Goal: Complete application form

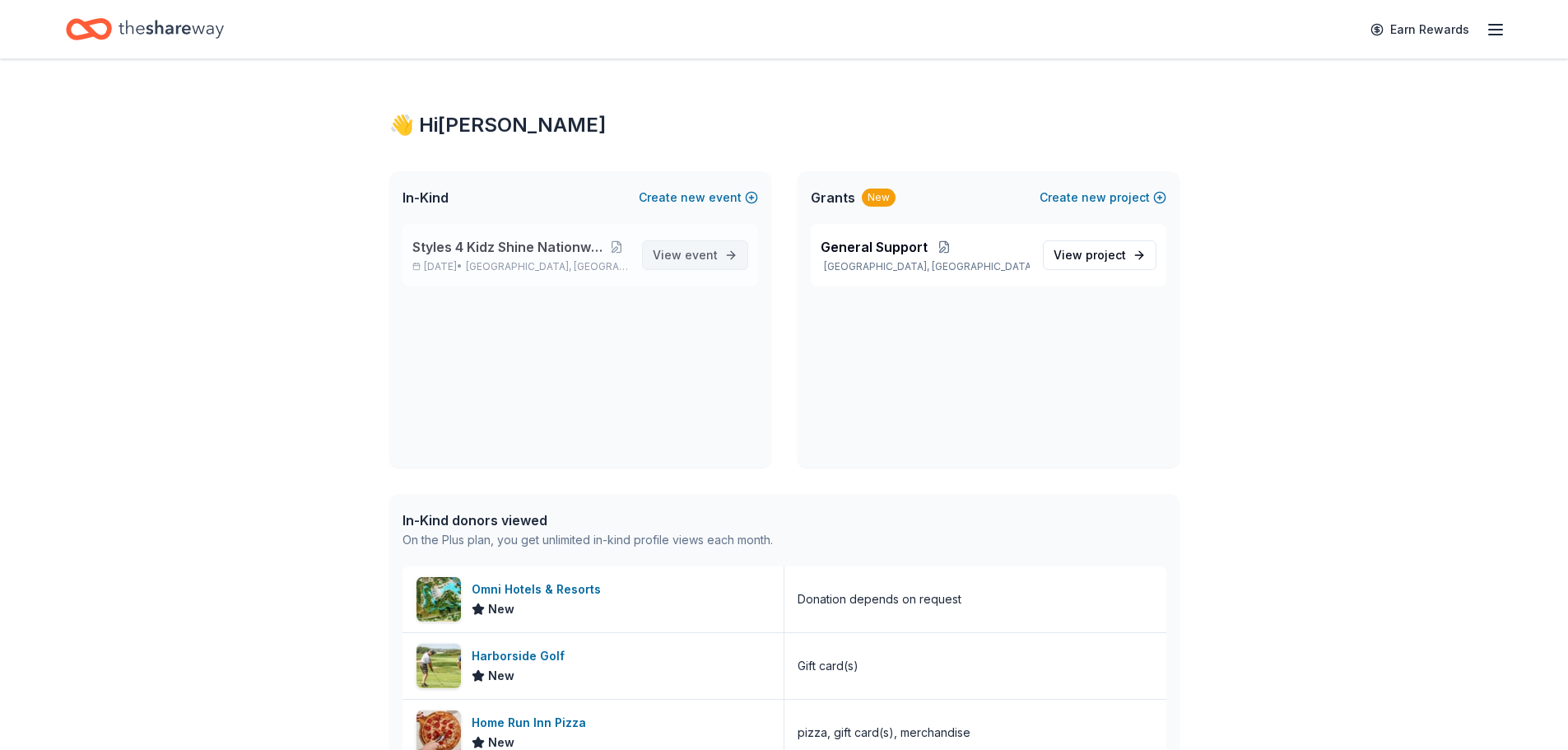
click at [684, 260] on span "View event" at bounding box center [685, 255] width 65 height 20
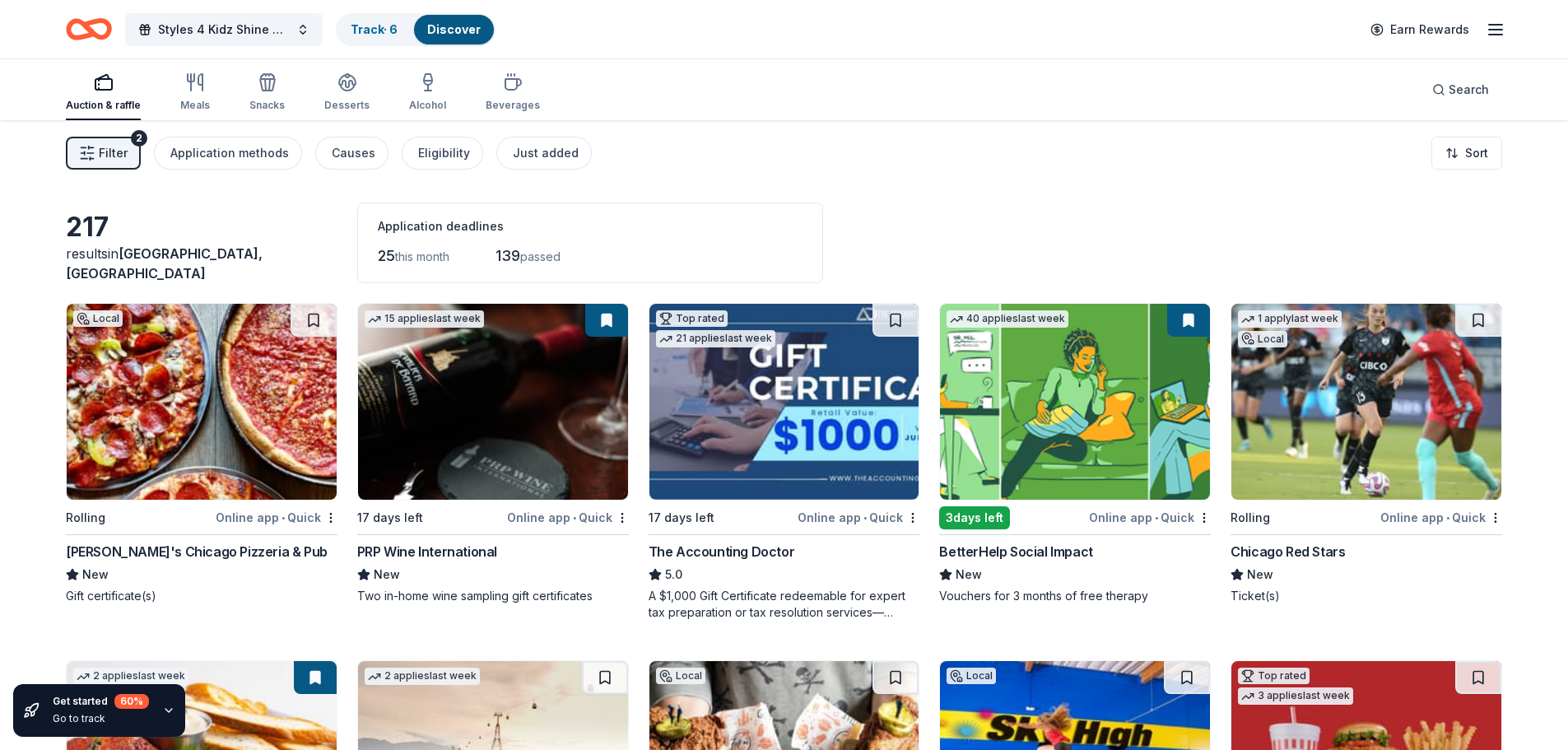
click at [1098, 443] on img at bounding box center [1075, 401] width 270 height 196
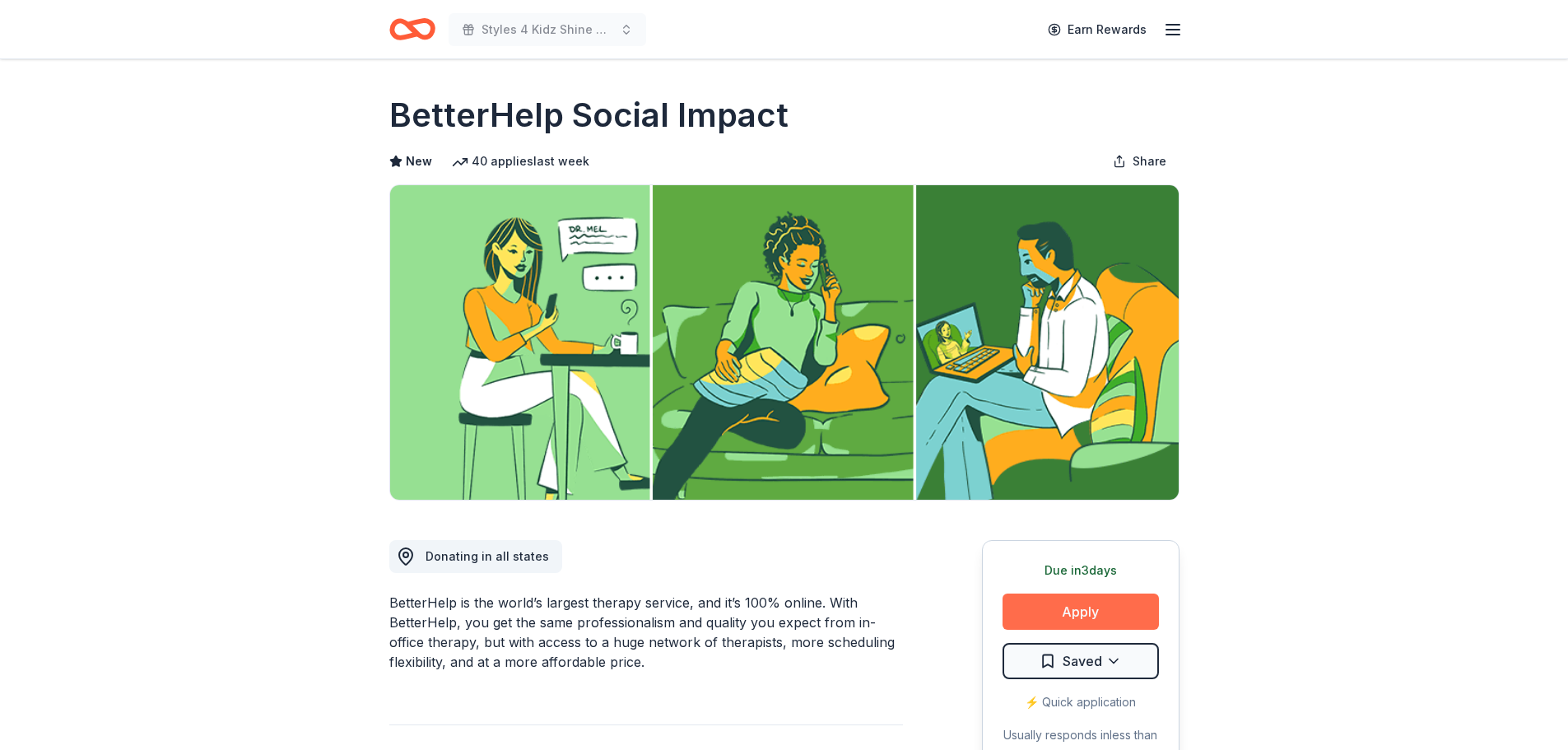
click at [1101, 614] on button "Apply" at bounding box center [1080, 612] width 157 height 36
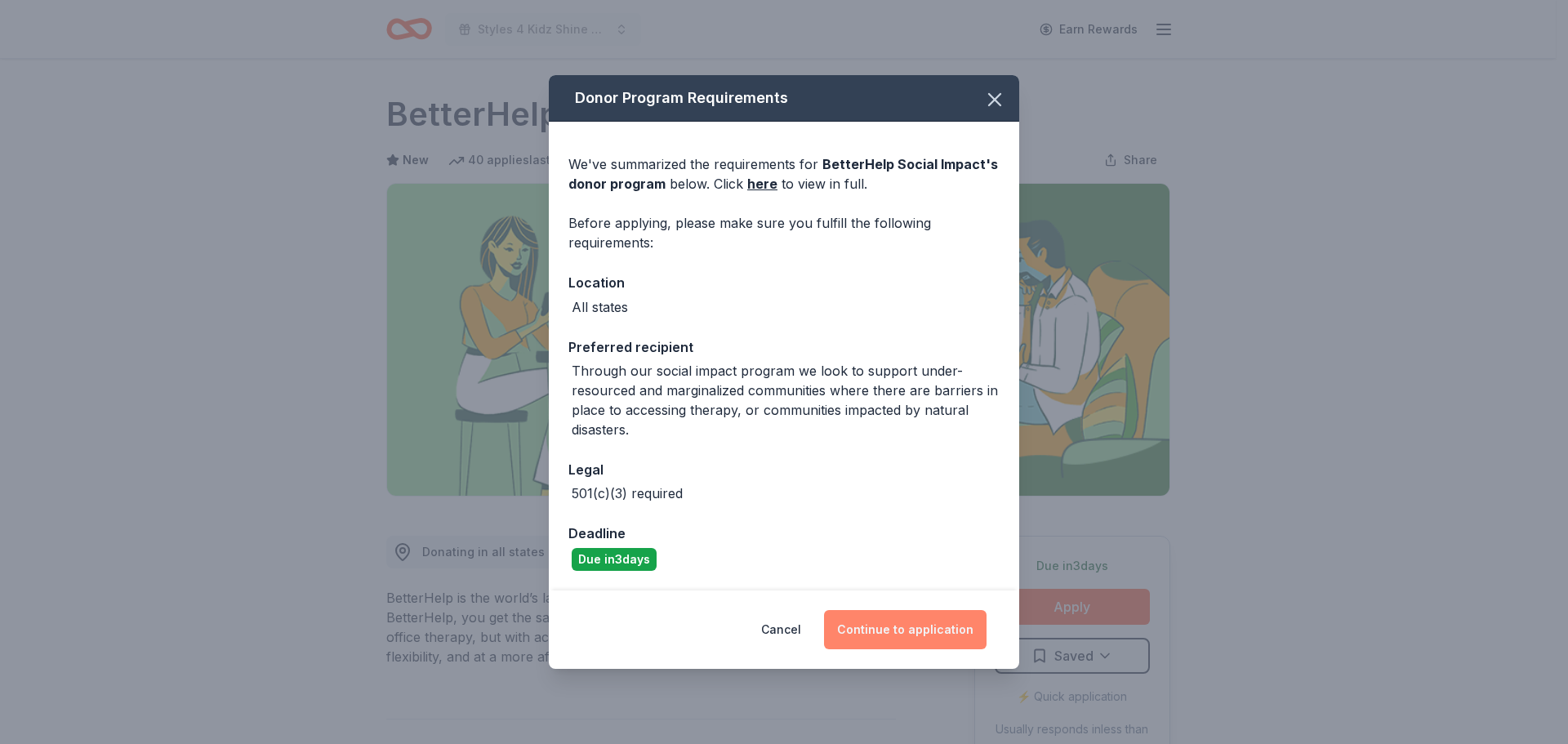
click at [897, 638] on button "Continue to application" at bounding box center [905, 629] width 163 height 39
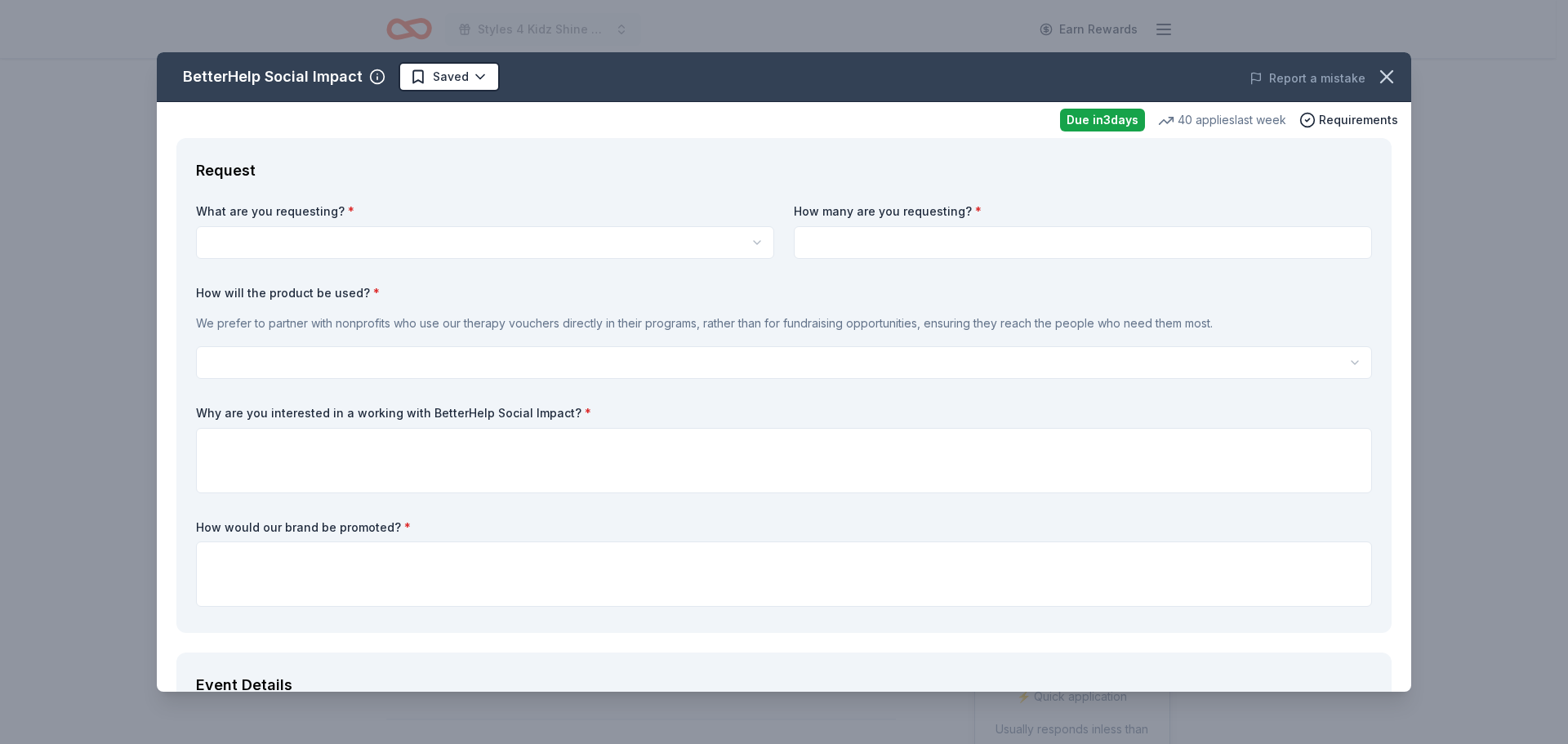
click at [1386, 81] on button "button" at bounding box center [1387, 77] width 36 height 36
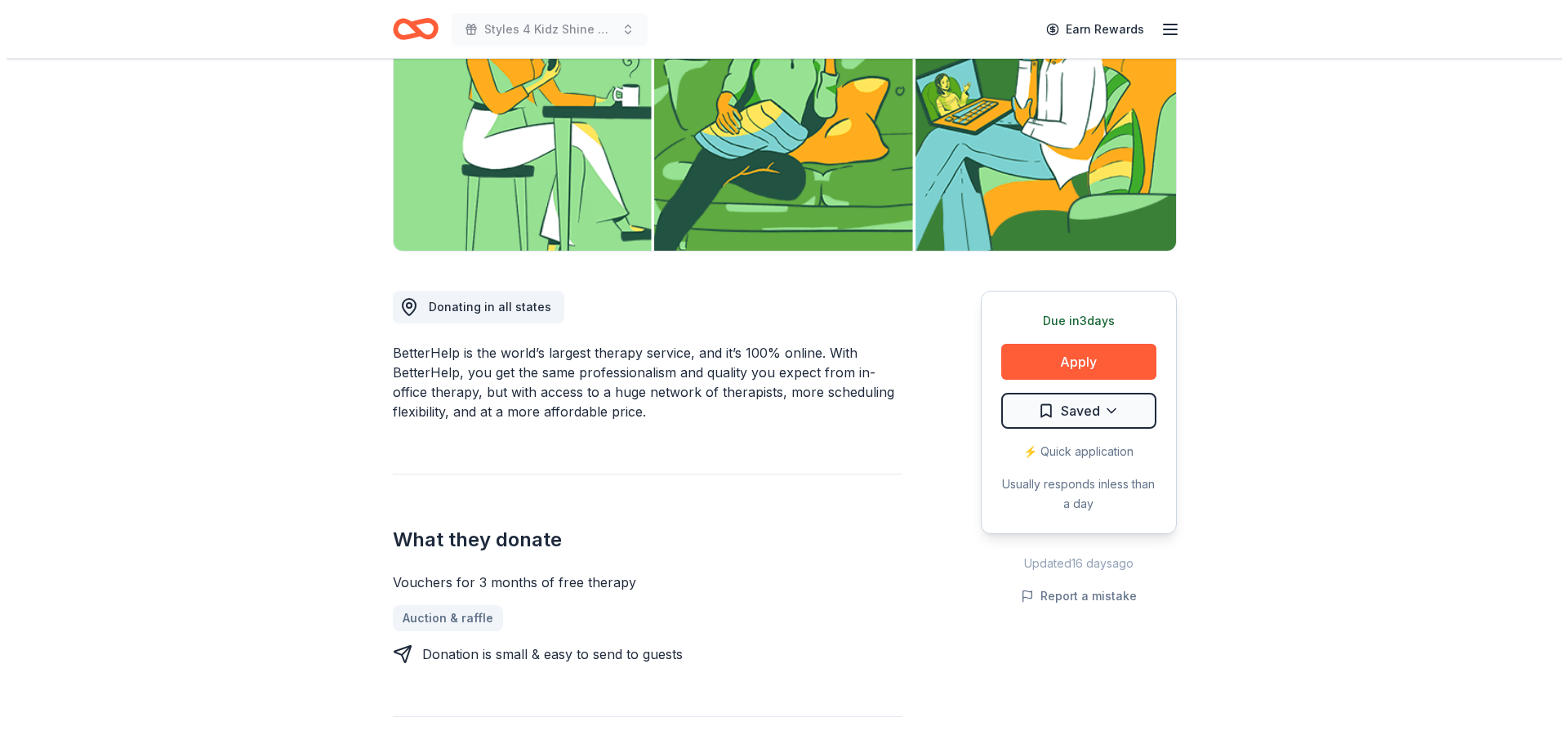
scroll to position [327, 0]
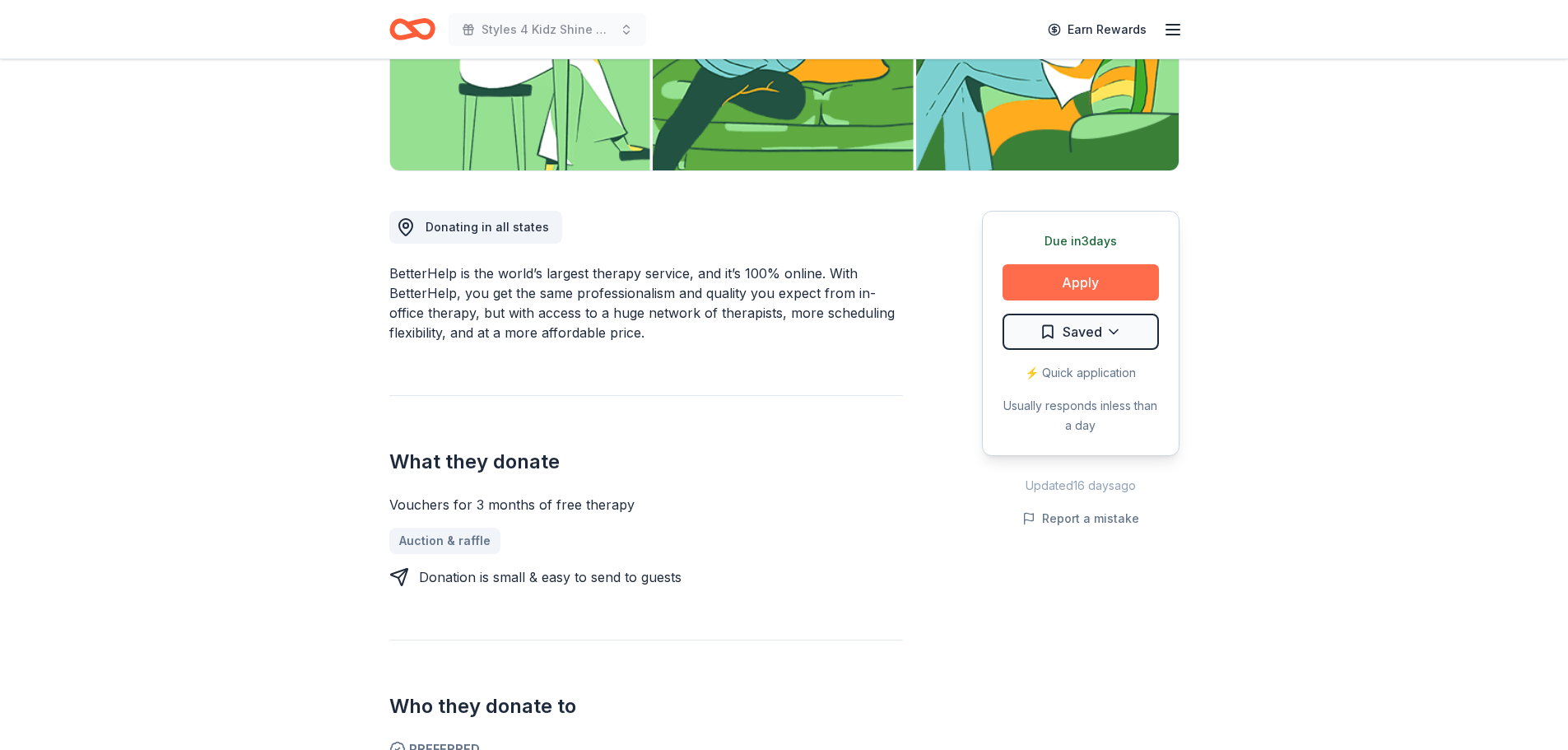
click at [1079, 289] on button "Apply" at bounding box center [1080, 282] width 157 height 36
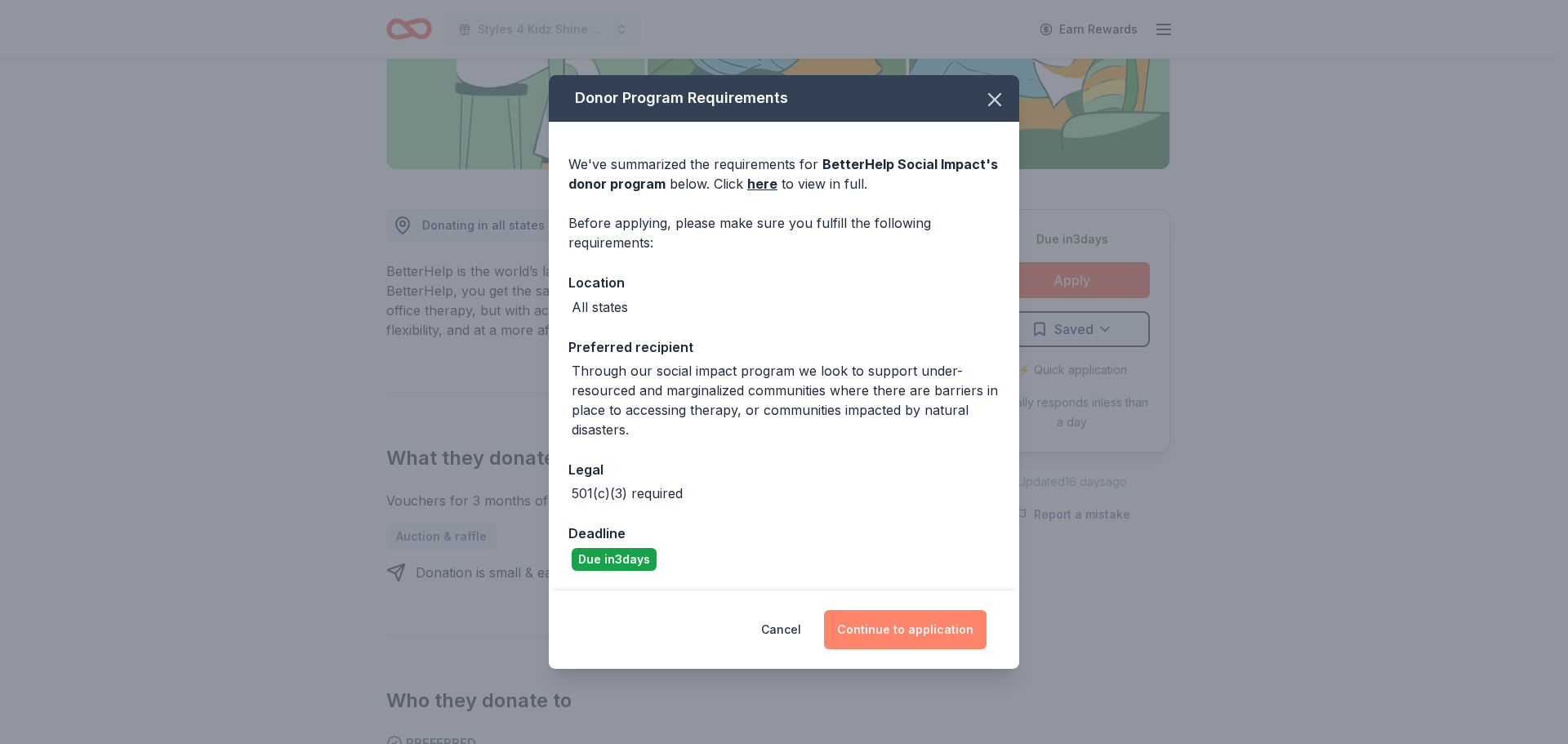
click at [934, 629] on button "Continue to application" at bounding box center [905, 629] width 163 height 39
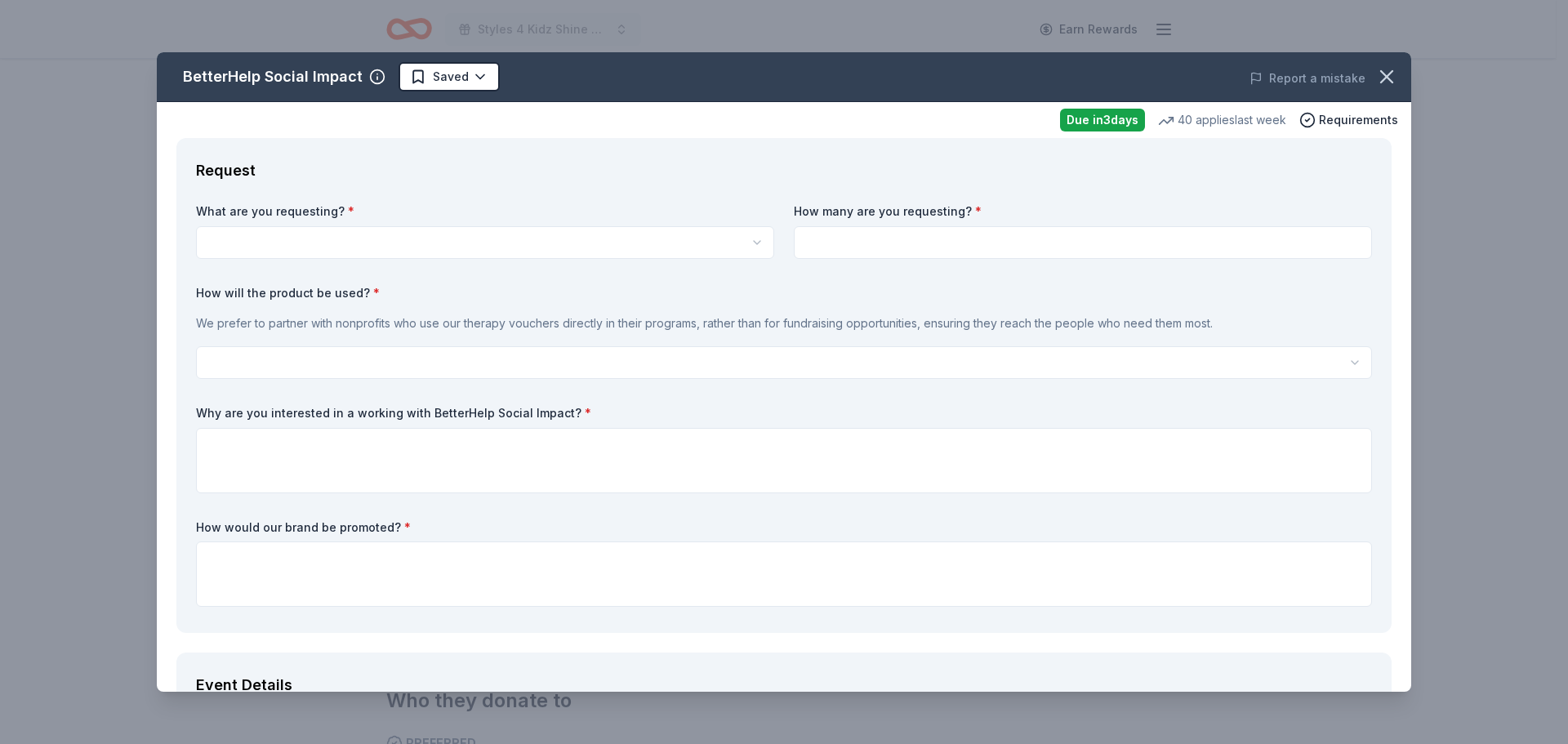
scroll to position [0, 0]
click at [513, 244] on html "Styles 4 Kidz Shine Nationwide Fall Gala Earn Rewards Due [DATE] Share BetterHe…" at bounding box center [784, 372] width 1568 height 744
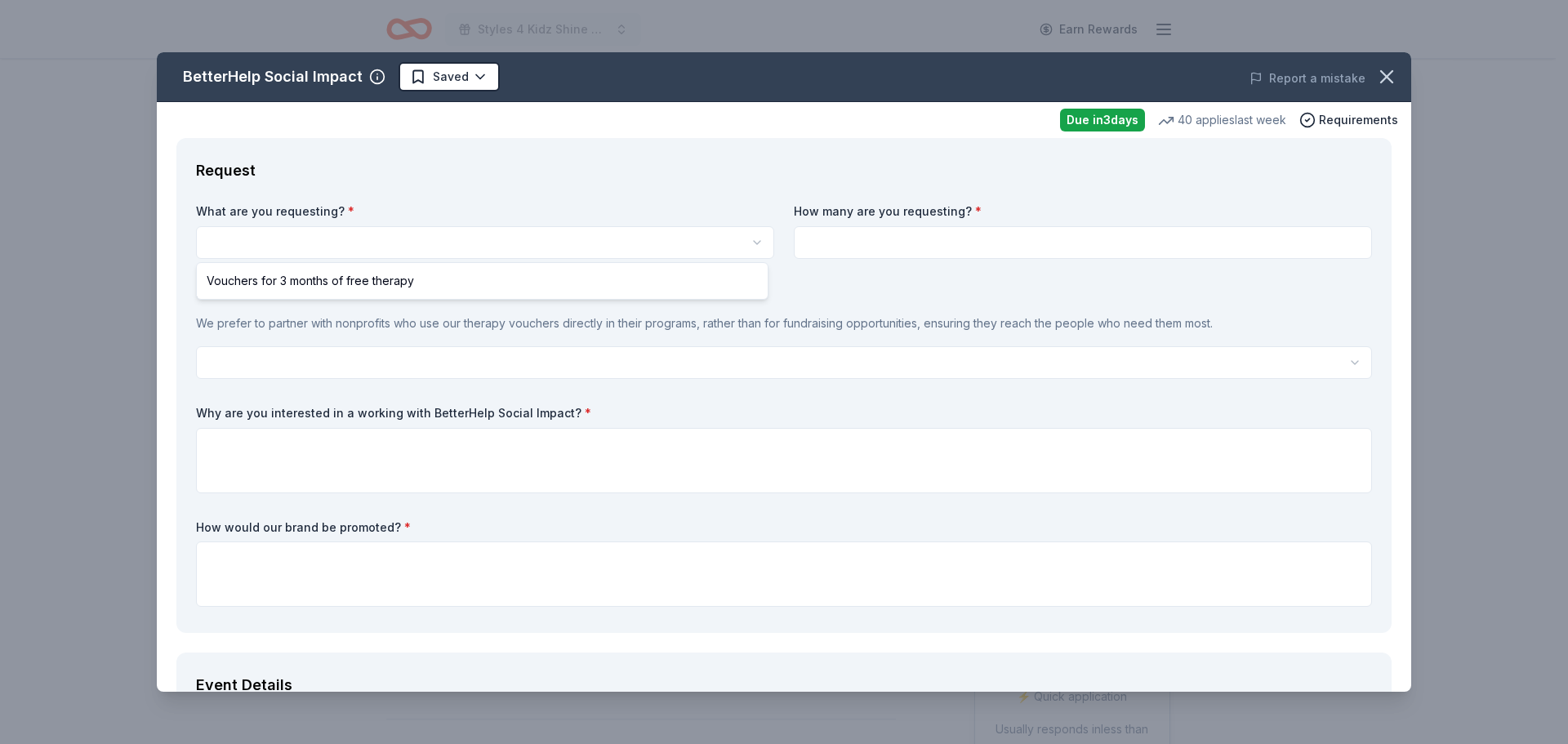
select select "Vouchers for 3 months of free therapy"
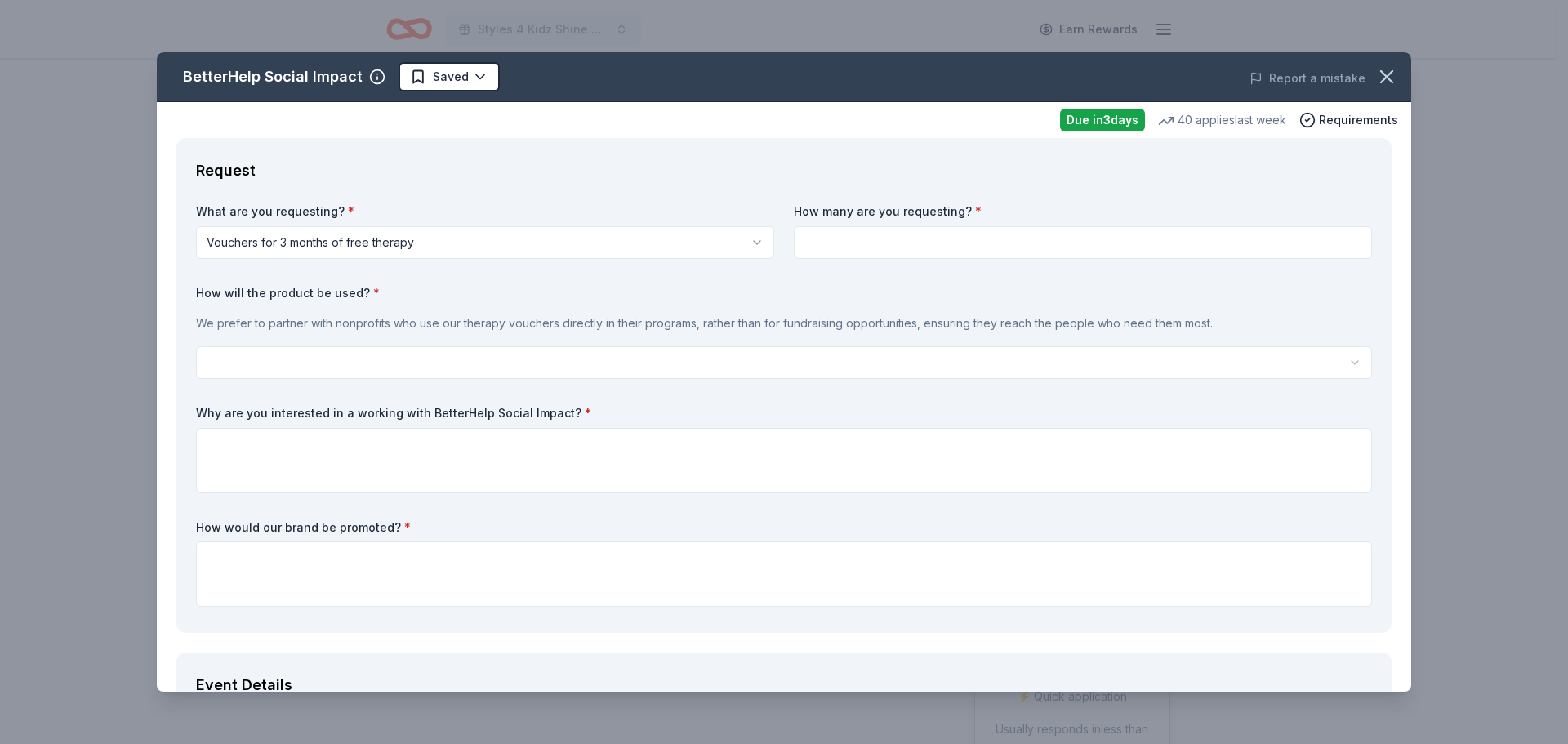
click at [877, 241] on input at bounding box center [1082, 242] width 579 height 32
type input "1"
click at [655, 357] on html "Styles 4 Kidz Shine Nationwide Fall Gala Earn Rewards Due [DATE] Share BetterHe…" at bounding box center [784, 372] width 1568 height 744
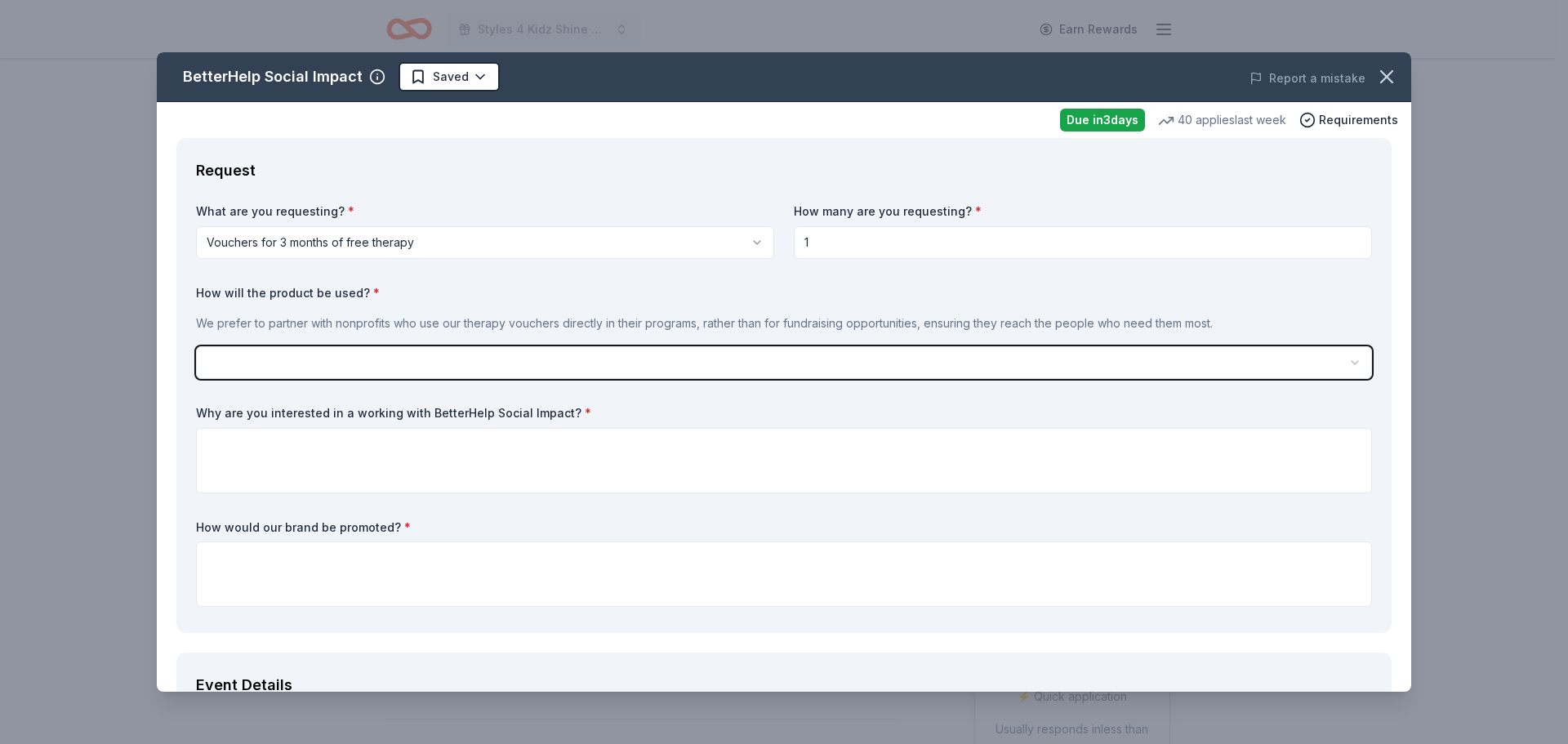
click at [601, 367] on html "Styles 4 Kidz Shine Nationwide Fall Gala Earn Rewards Due [DATE] Share BetterHe…" at bounding box center [784, 372] width 1568 height 744
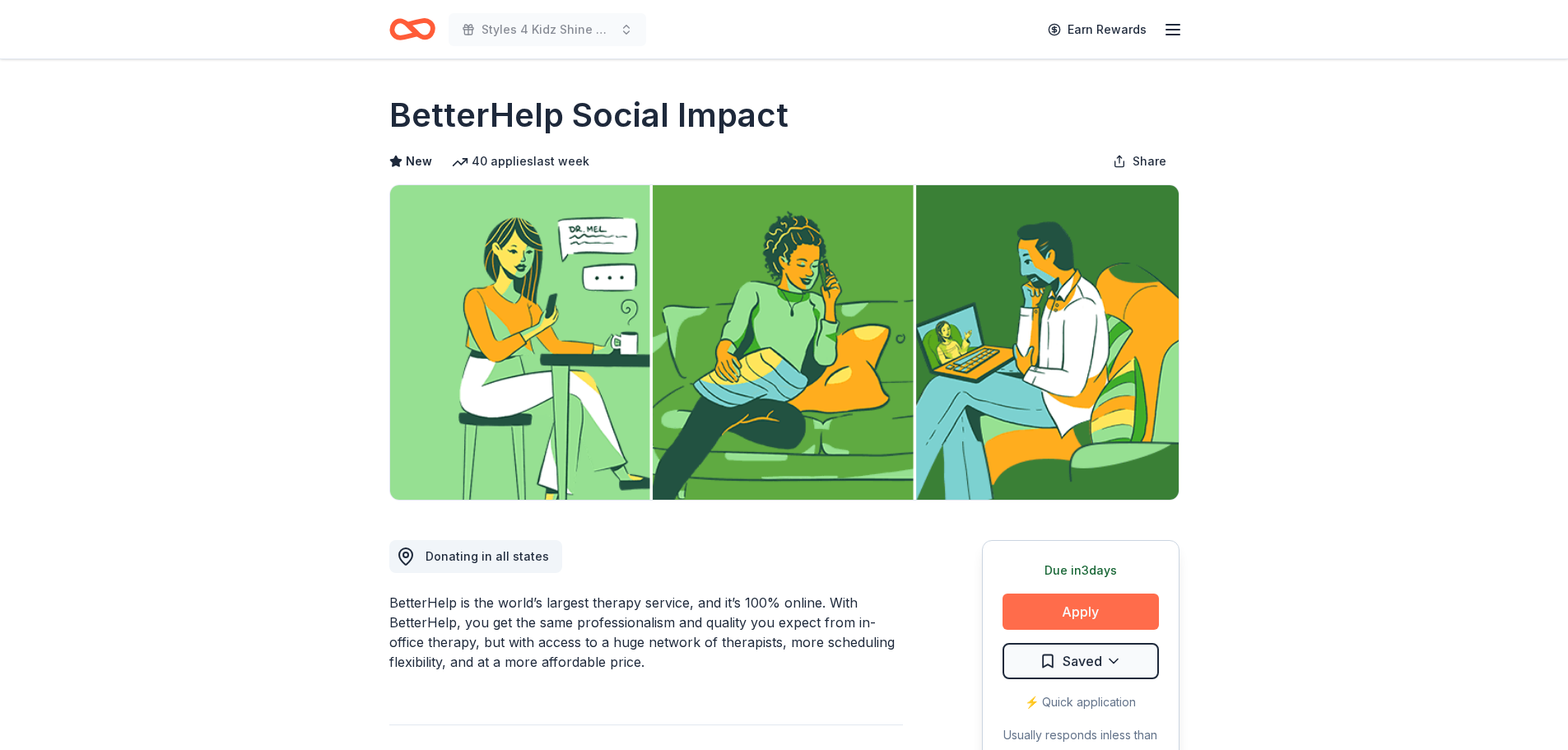
click at [1051, 611] on button "Apply" at bounding box center [1080, 612] width 157 height 36
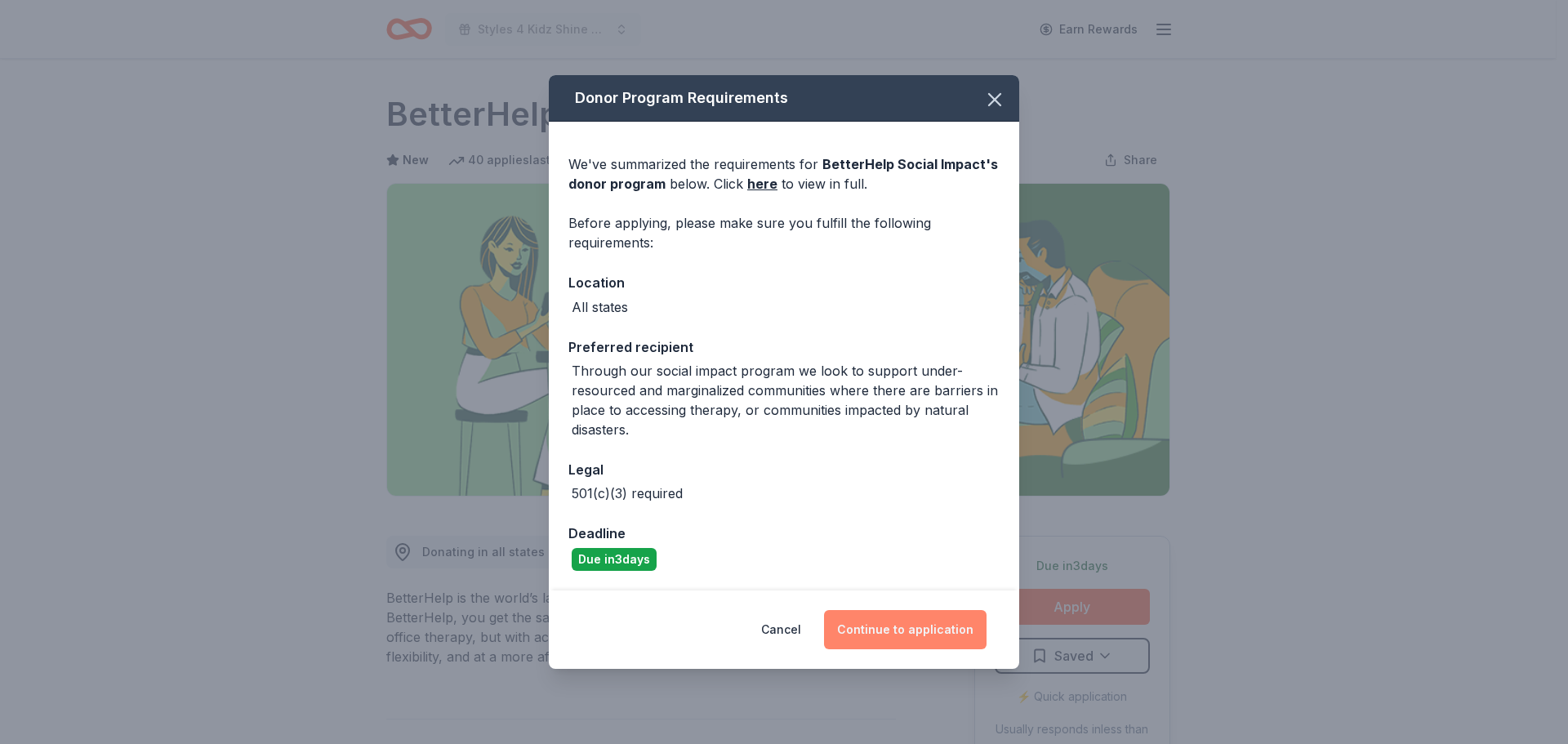
click at [854, 627] on button "Continue to application" at bounding box center [905, 629] width 163 height 39
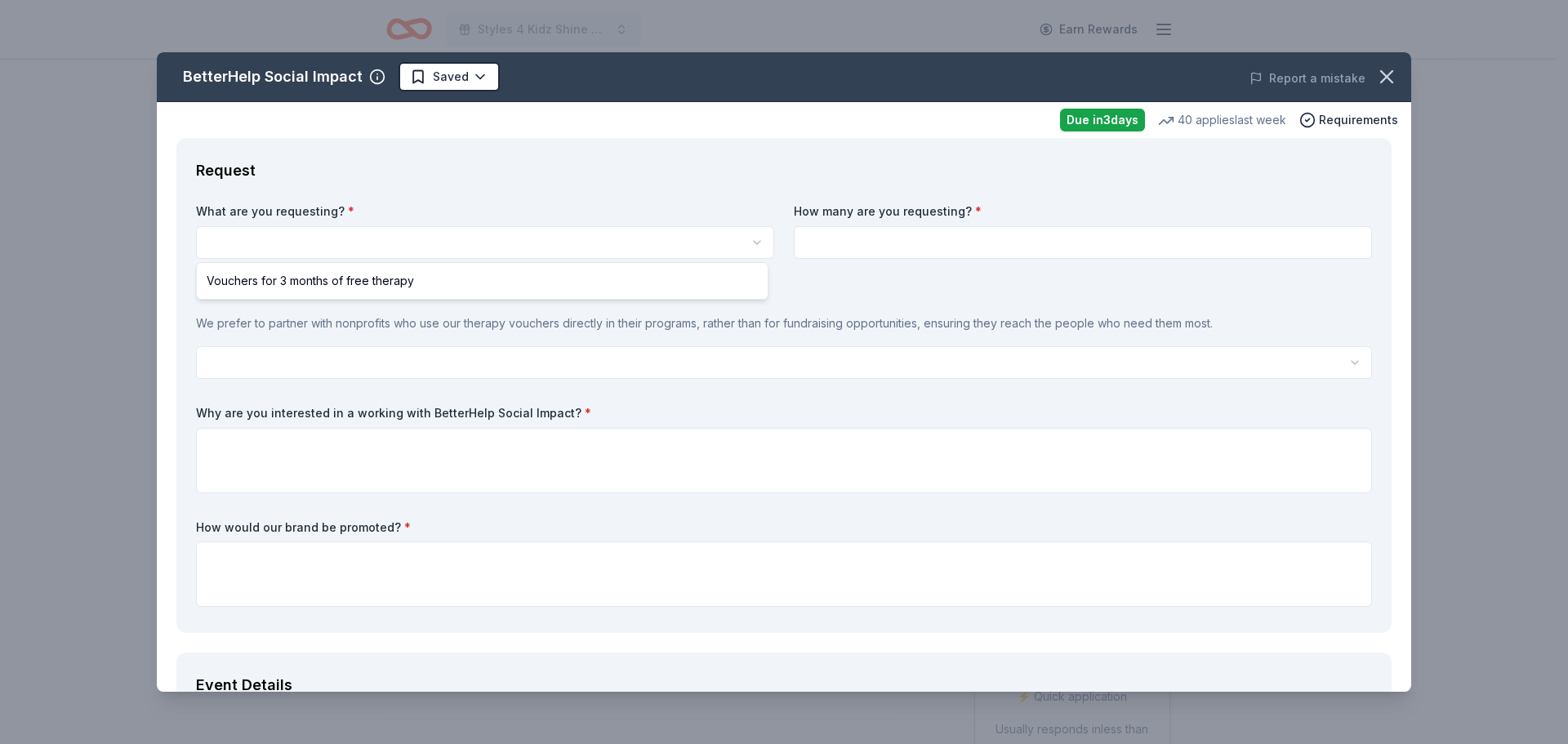
click at [602, 244] on html "Styles 4 Kidz Shine Nationwide Fall Gala Earn Rewards Due [DATE] Share BetterHe…" at bounding box center [784, 372] width 1568 height 744
select select "Vouchers for 3 months of free therapy"
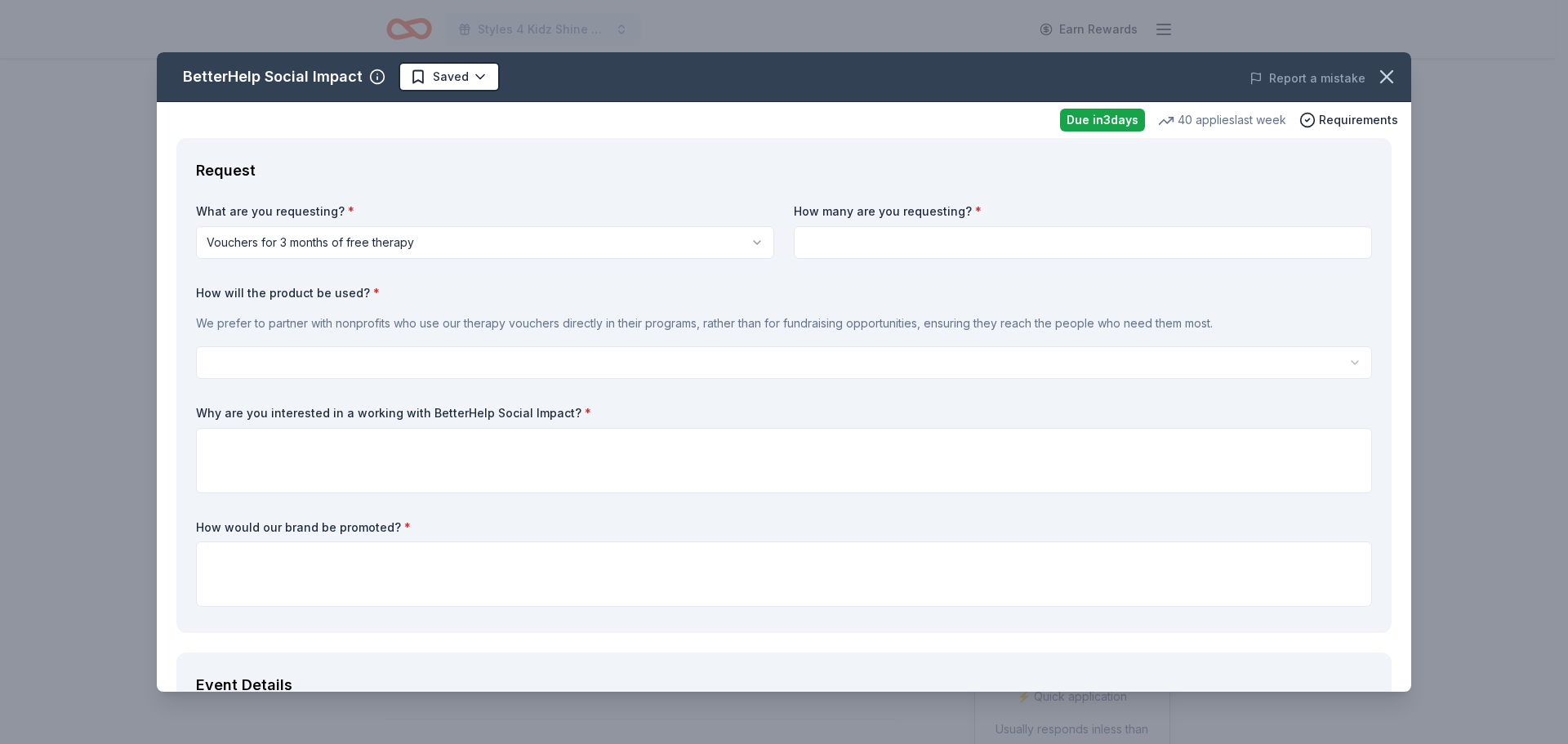
click at [896, 246] on input at bounding box center [1082, 242] width 579 height 32
type input "1"
type input "2"
click at [1345, 360] on html "Styles 4 Kidz Shine Nationwide Fall Gala Earn Rewards Due [DATE] Share BetterHe…" at bounding box center [784, 372] width 1568 height 744
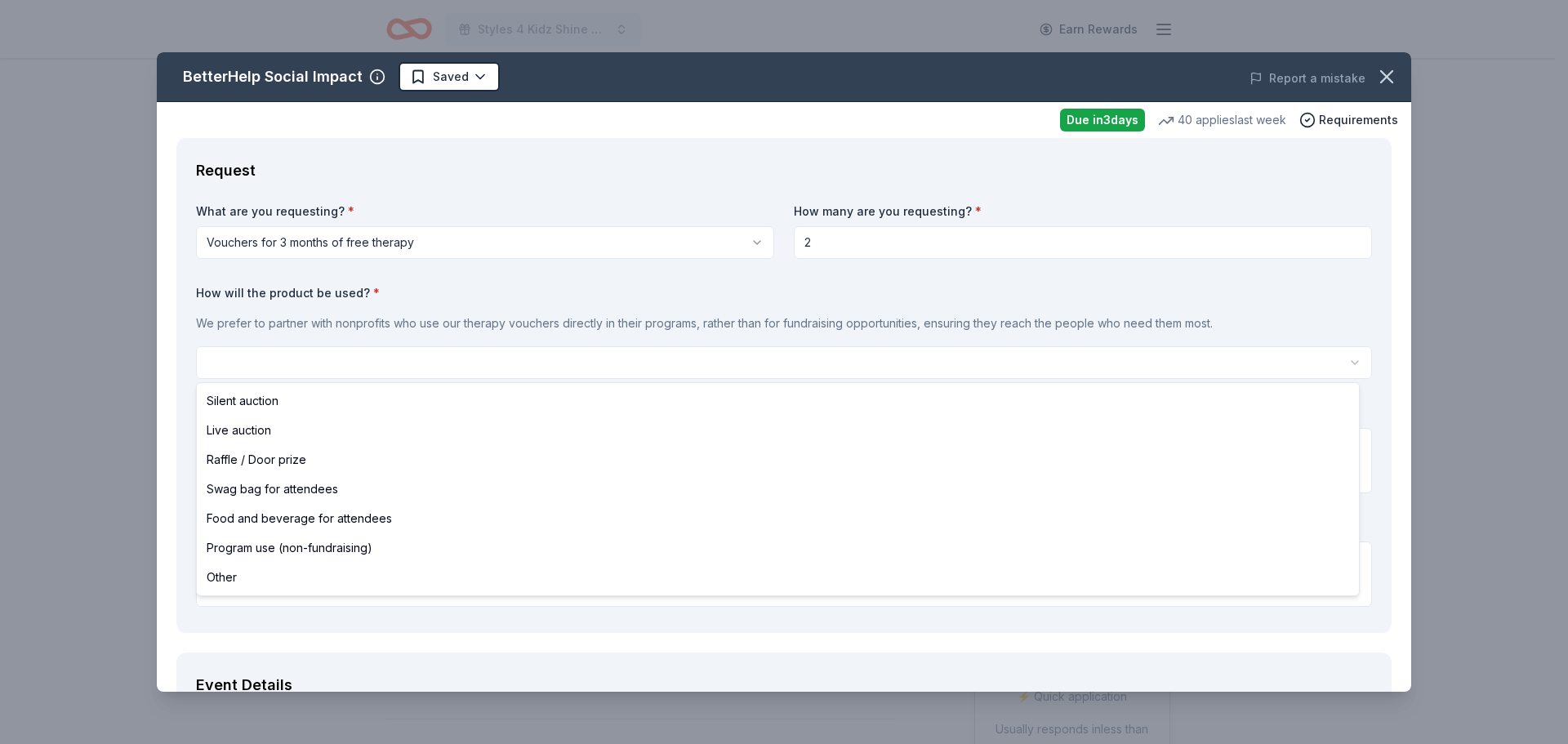
select select "raffleDoorPrize"
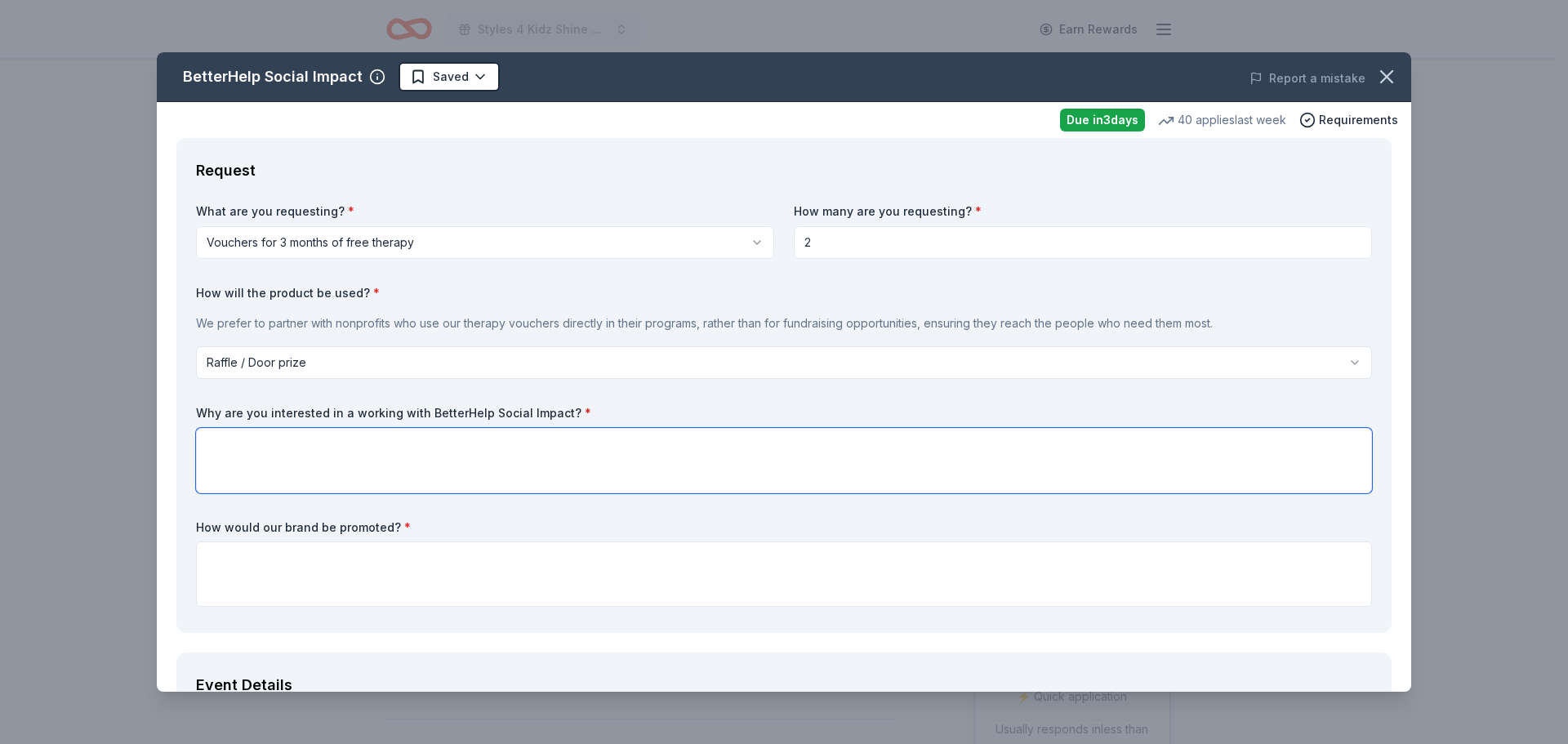
click at [324, 456] on textarea at bounding box center [784, 460] width 1176 height 65
paste textarea "Loremi 3 Dolo (S7A) co a 578(e)(6) seddoeius temporincidi utlaboree dolo-magnaa…"
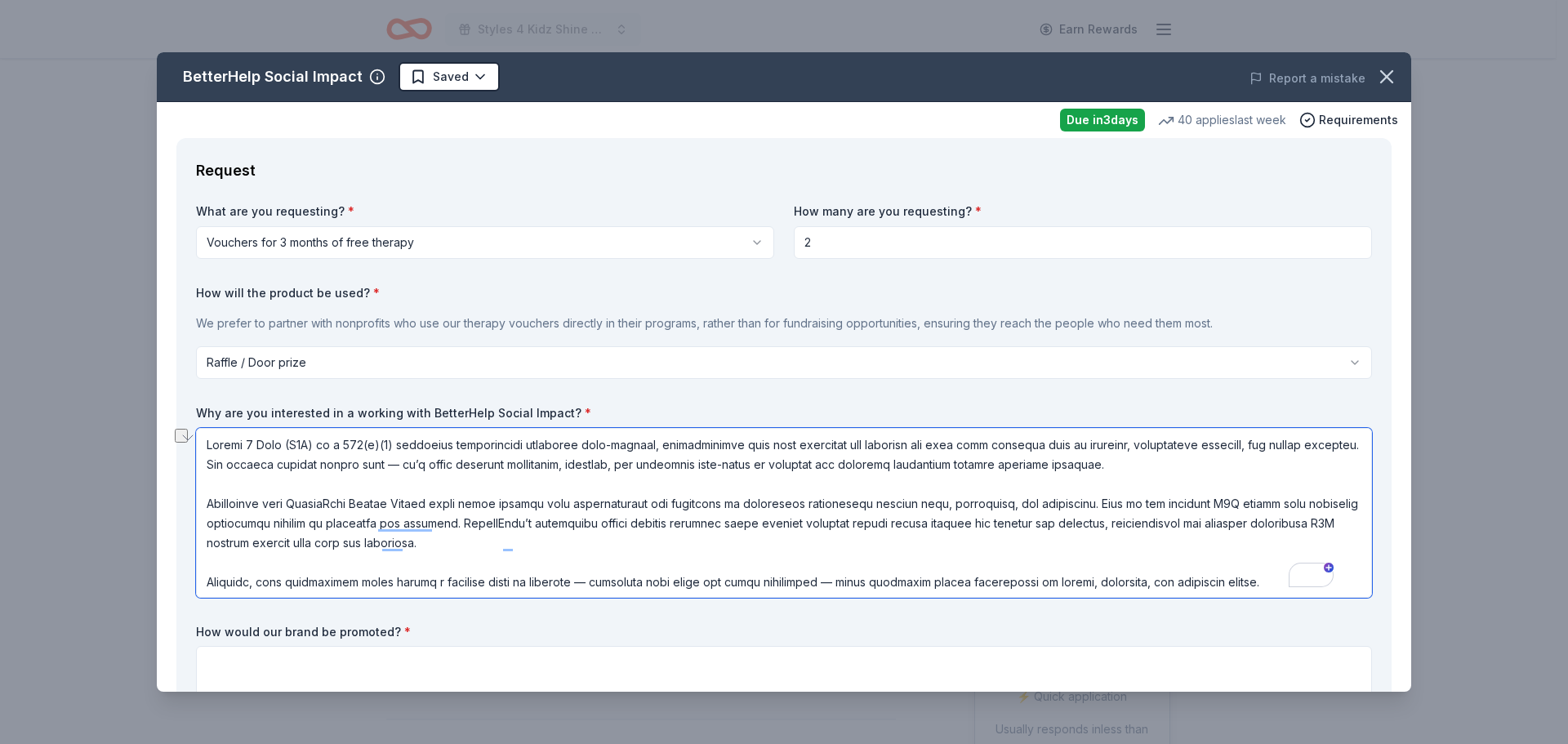
drag, startPoint x: 551, startPoint y: 503, endPoint x: 672, endPoint y: 507, distance: 121.1
click at [672, 507] on textarea "To enrich screen reader interactions, please activate Accessibility in Grammarl…" at bounding box center [784, 512] width 1176 height 169
drag, startPoint x: 1177, startPoint y: 504, endPoint x: 1194, endPoint y: 505, distance: 17.0
click at [1194, 505] on textarea "To enrich screen reader interactions, please activate Accessibility in Grammarl…" at bounding box center [784, 512] width 1176 height 169
click at [1227, 500] on textarea "To enrich screen reader interactions, please activate Accessibility in Grammarl…" at bounding box center [784, 512] width 1176 height 169
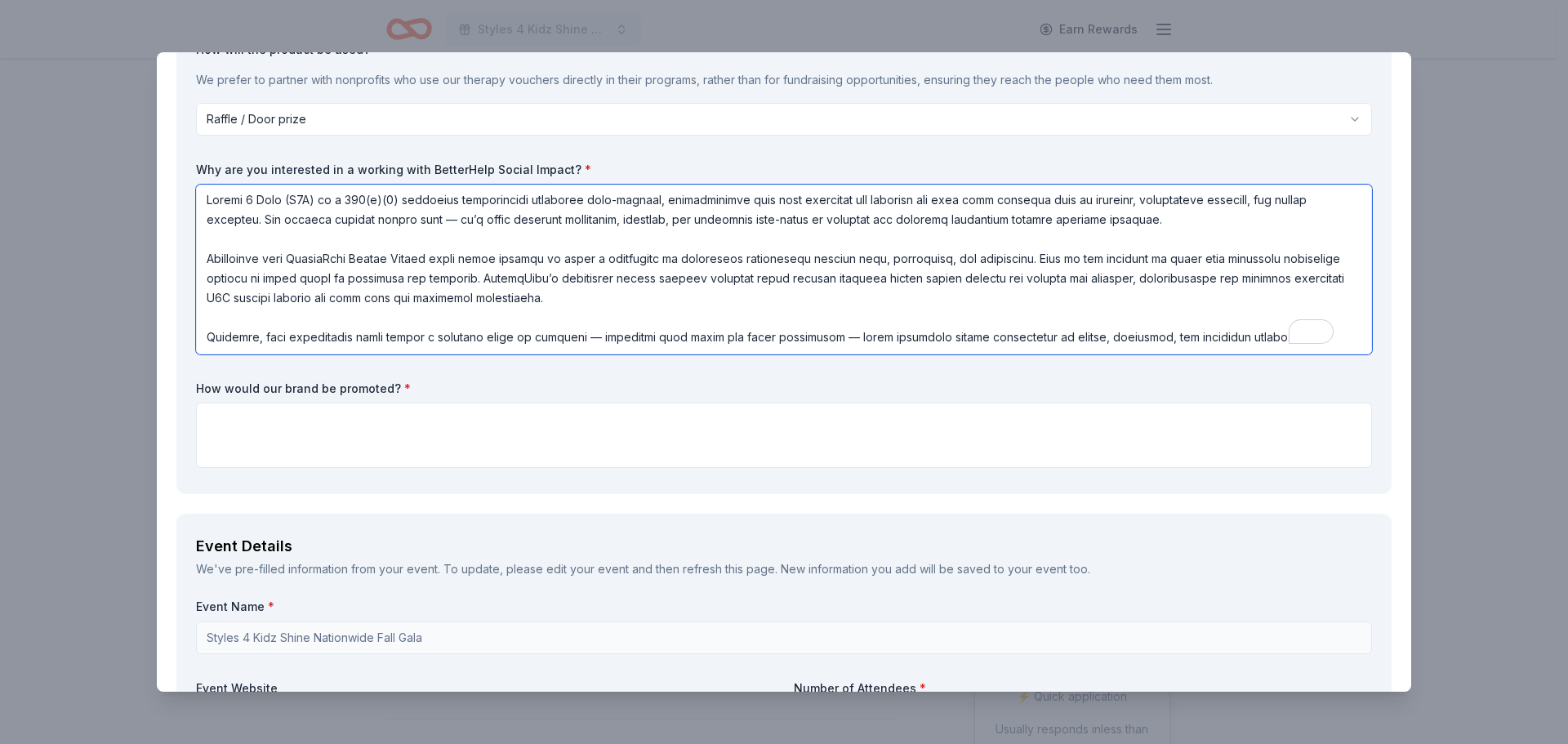
scroll to position [245, 0]
drag, startPoint x: 260, startPoint y: 333, endPoint x: 377, endPoint y: 334, distance: 117.0
click at [377, 334] on textarea "To enrich screen reader interactions, please activate Accessibility in Grammarl…" at bounding box center [784, 267] width 1176 height 169
click at [394, 349] on textarea "To enrich screen reader interactions, please activate Accessibility in Grammarl…" at bounding box center [784, 267] width 1176 height 169
type textarea "Loremi 7 Dolo (S2A) co a 016(e)(4) seddoeius temporincidi utlaboree dolo-magnaa…"
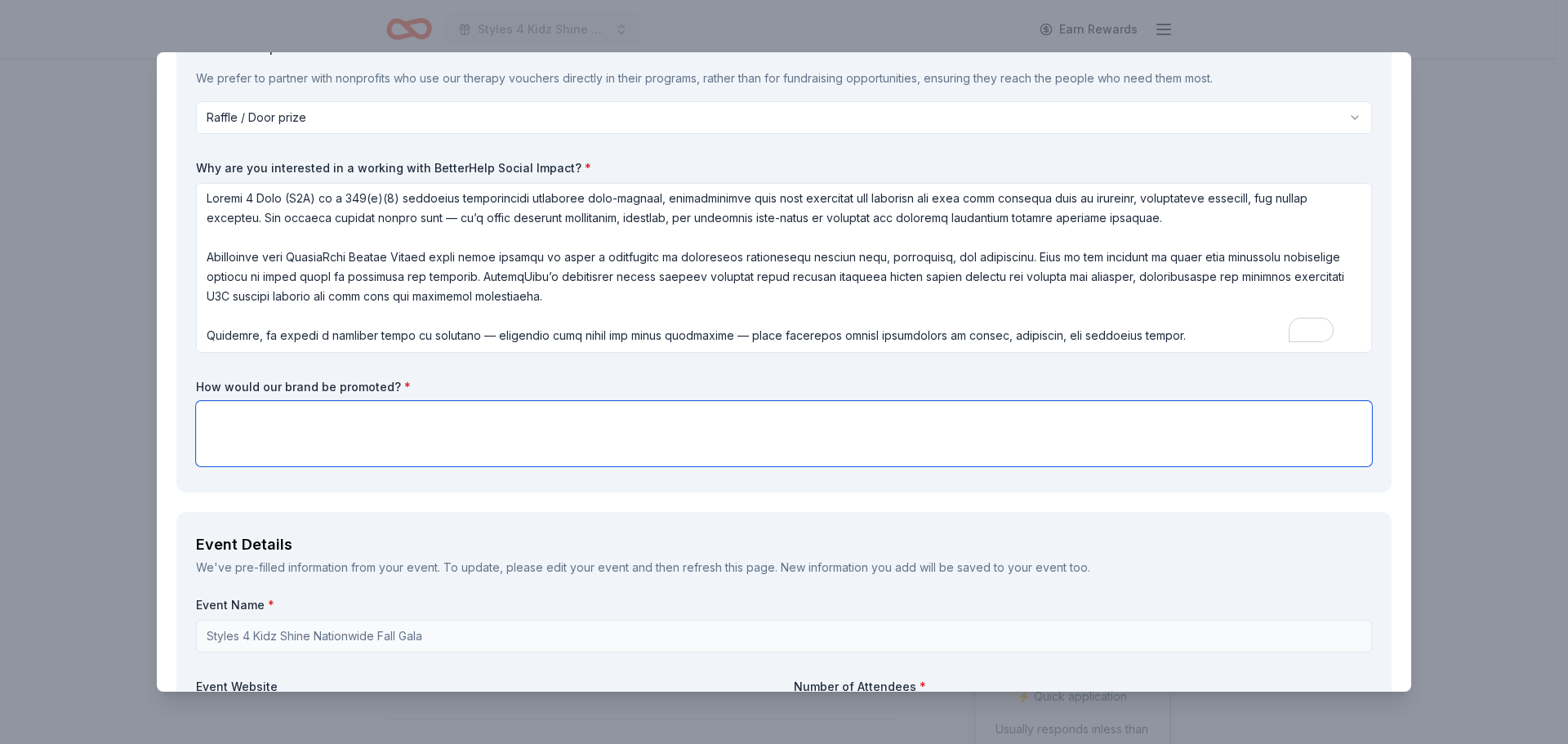
click at [419, 424] on textarea at bounding box center [784, 433] width 1176 height 65
paste textarea "Loremi 3 Dolo (S7A) co a 578(e)(6) seddoeius temporincidi utlaboree dolo-magnaa…"
type textarea "Loremi 3 Dolo (S7A) co a 578(e)(6) seddoeius temporincidi utlaboree dolo-magnaa…"
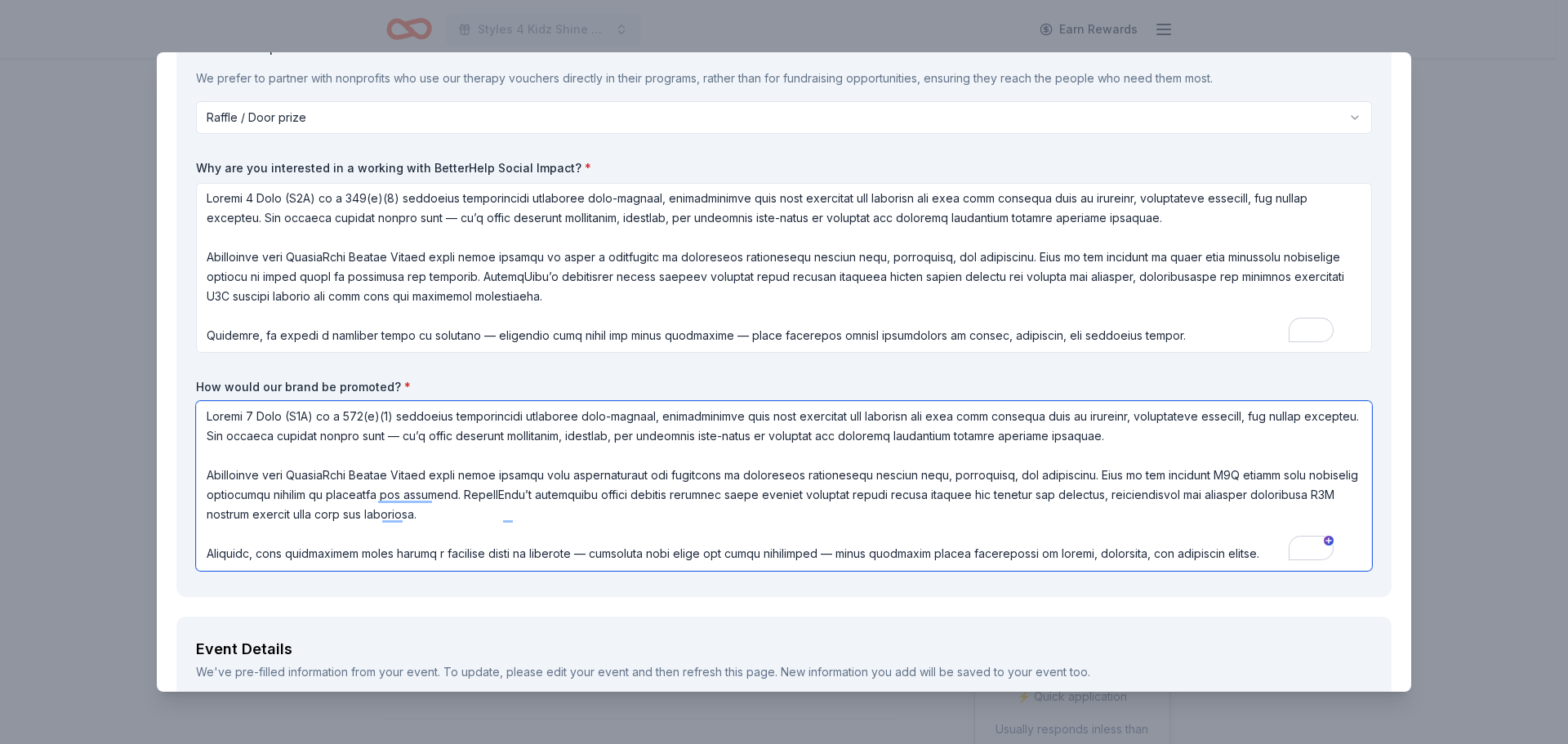
scroll to position [2, 0]
drag, startPoint x: 203, startPoint y: 416, endPoint x: 1342, endPoint y: 575, distance: 1150.0
click at [1342, 575] on div "What are you requesting? * Vouchers for 3 months of free therapy Vouchers for 3…" at bounding box center [784, 268] width 1176 height 619
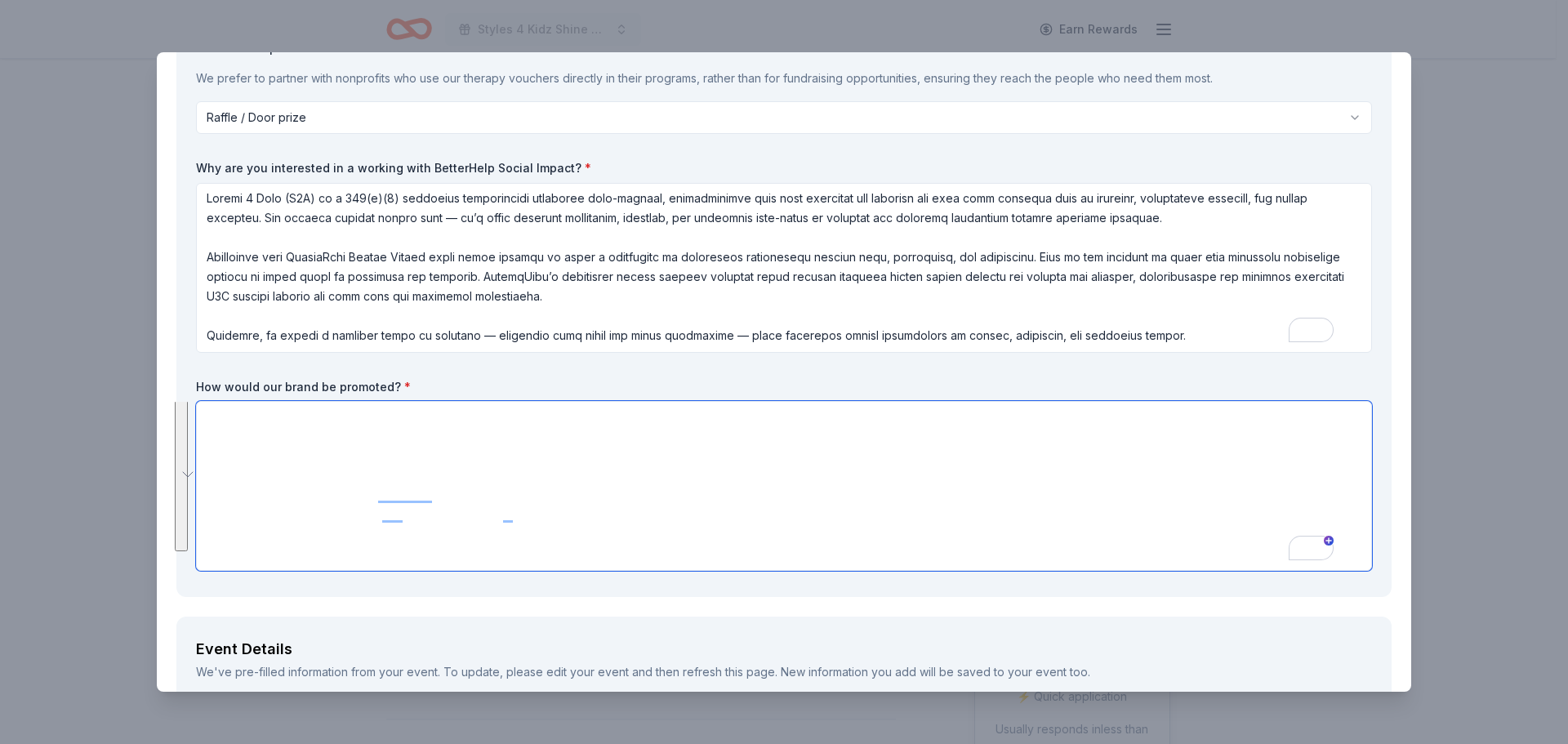
scroll to position [0, 0]
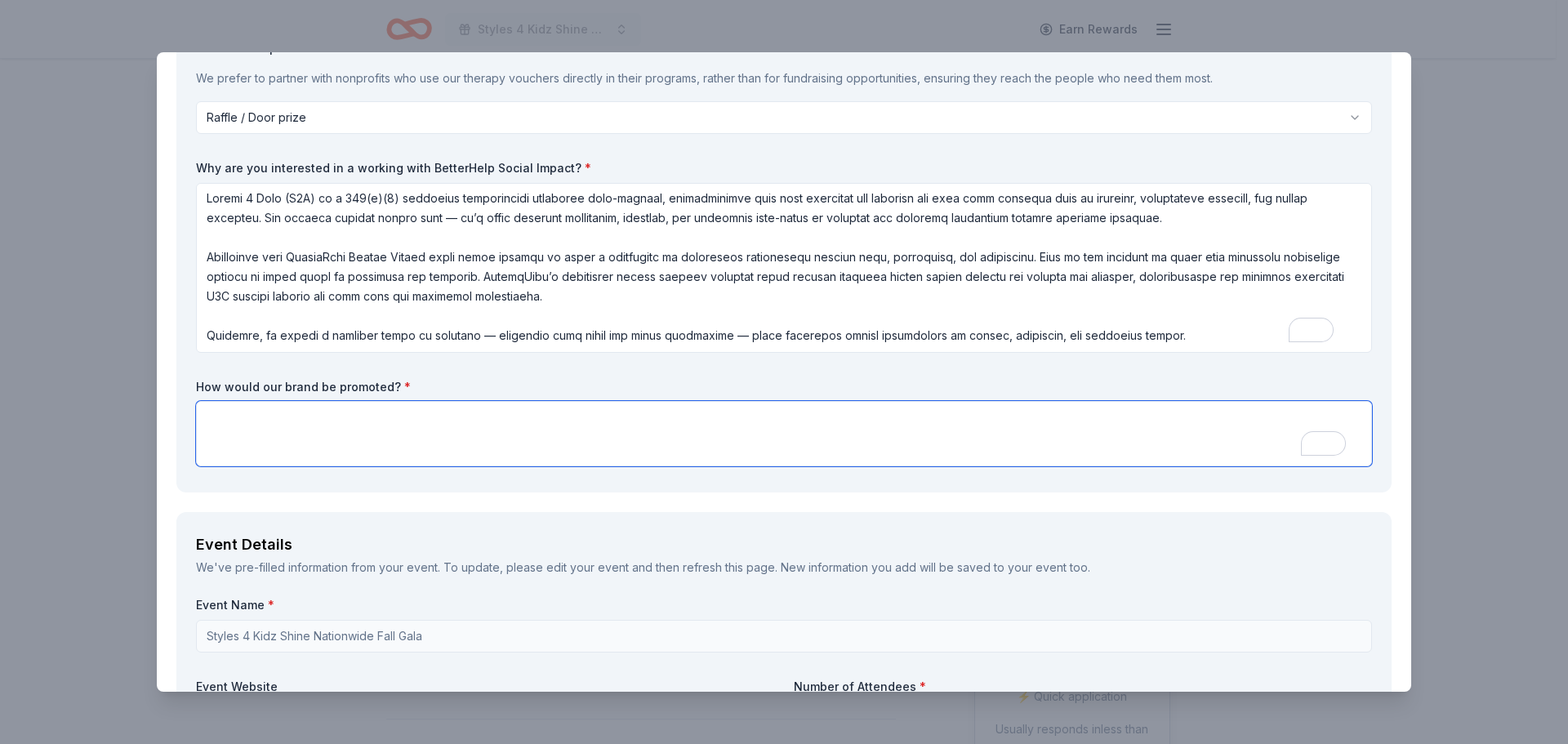
paste textarea "Your generosity will be highlighted during the event, including: Public recogni…"
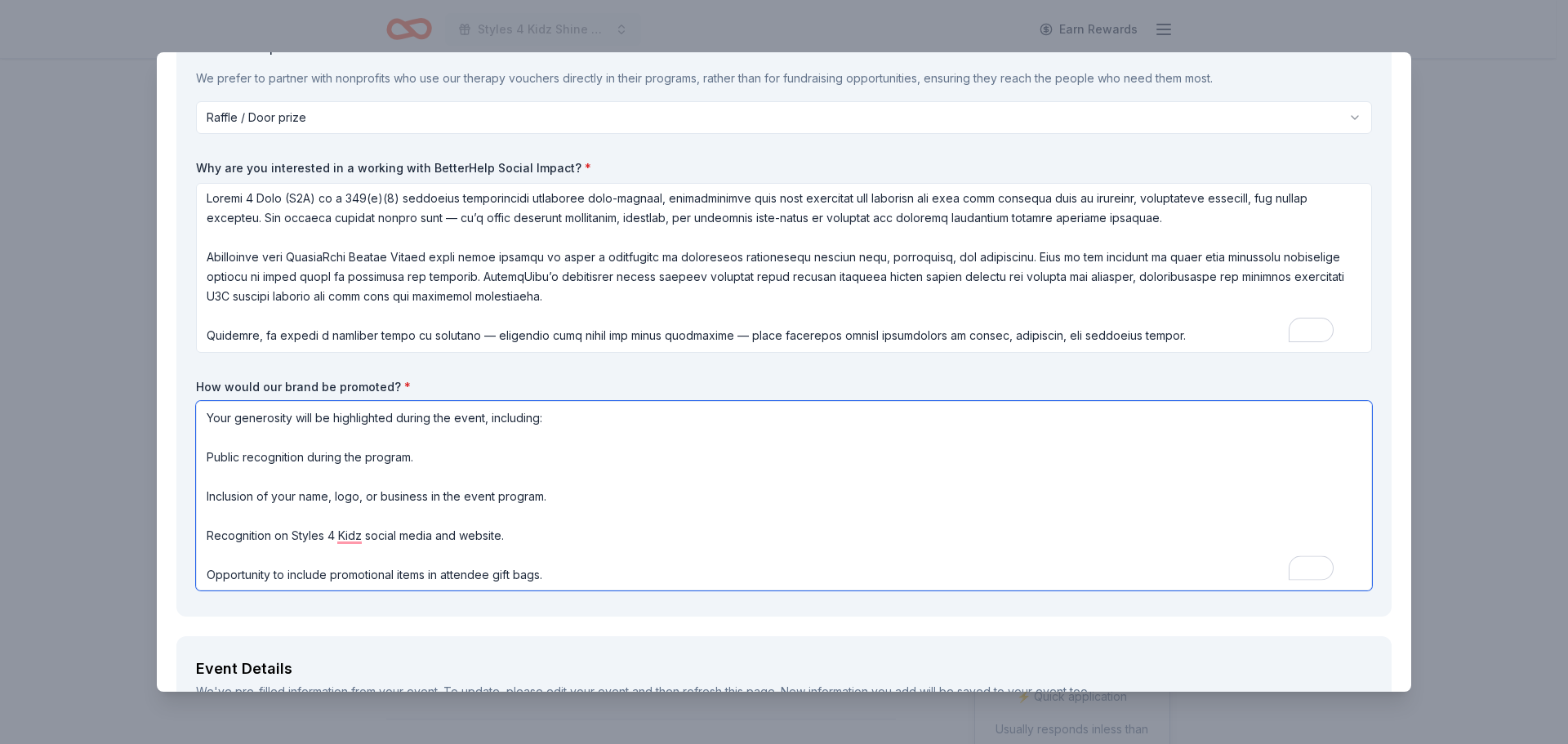
click at [206, 458] on textarea "Your generosity will be highlighted during the event, including: Public recogni…" at bounding box center [784, 495] width 1176 height 189
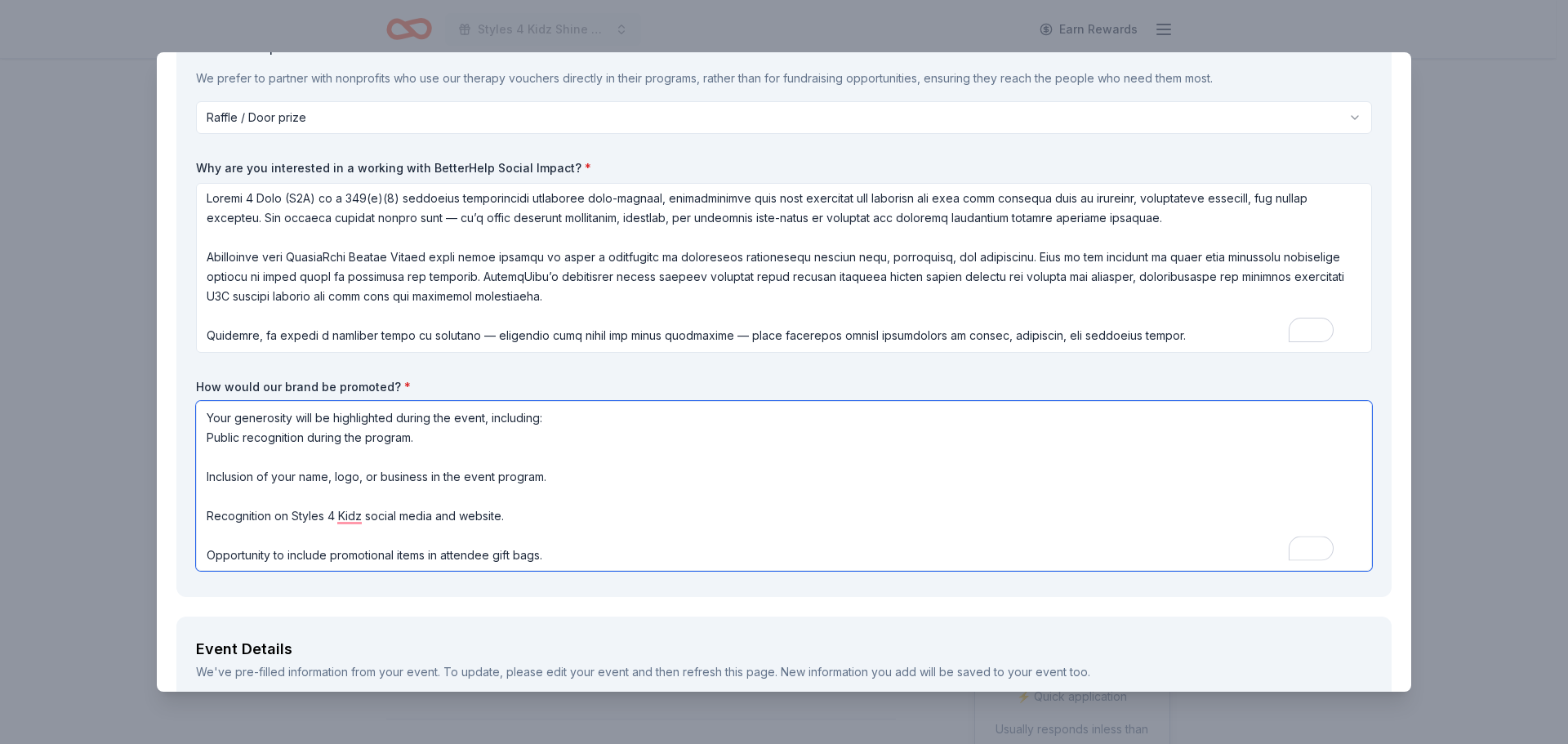
click at [246, 455] on textarea "Your generosity will be highlighted during the event, including: Public recogni…" at bounding box center [784, 485] width 1176 height 169
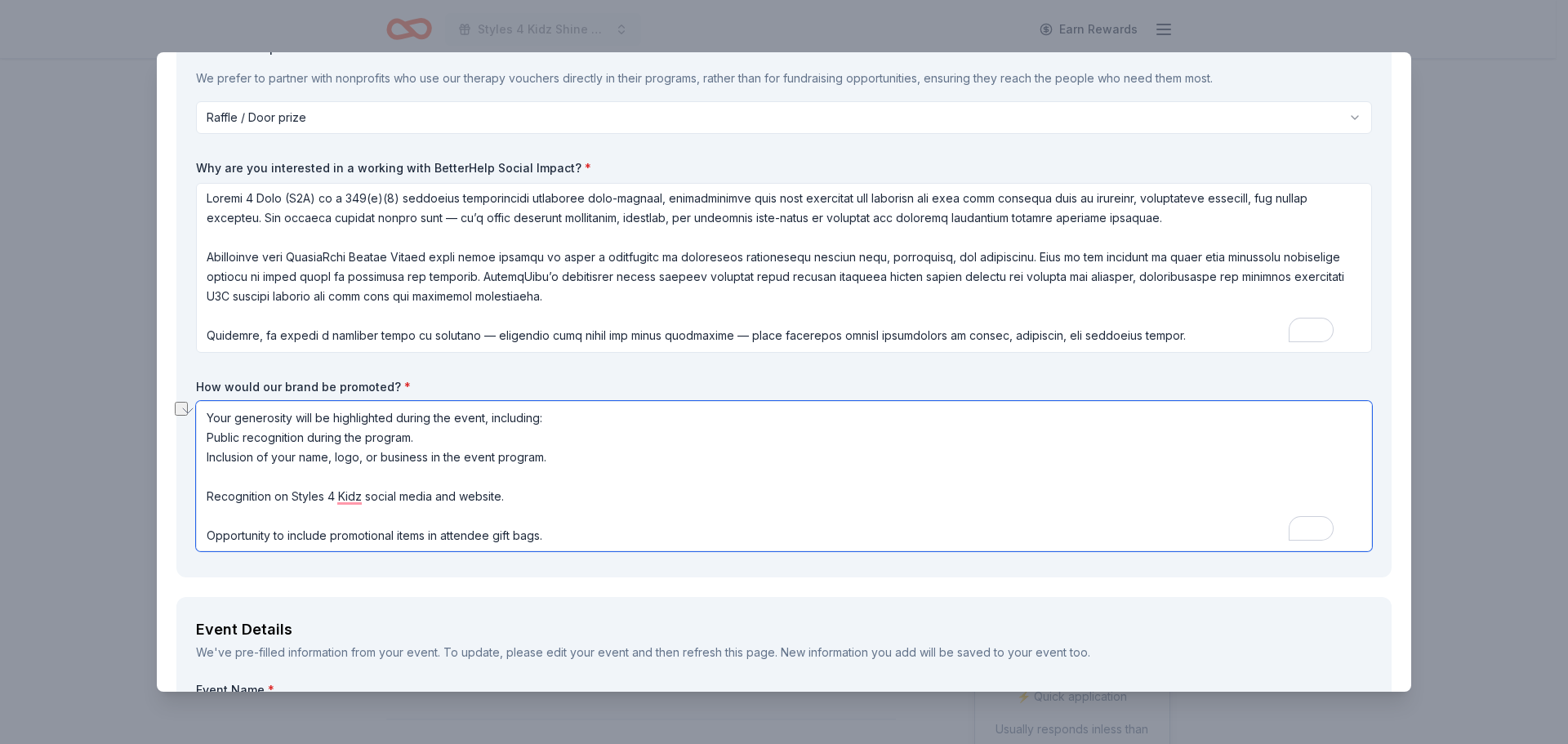
drag, startPoint x: 330, startPoint y: 460, endPoint x: 431, endPoint y: 460, distance: 101.0
click at [431, 460] on textarea "Your generosity will be highlighted during the event, including: Public recogni…" at bounding box center [784, 475] width 1176 height 151
drag, startPoint x: 364, startPoint y: 460, endPoint x: 372, endPoint y: 465, distance: 9.4
click at [364, 461] on textarea "Your generosity will be highlighted during the event, including: Public recogni…" at bounding box center [784, 475] width 1176 height 151
click at [340, 475] on textarea "Your generosity will be highlighted during the event, including: Public recogni…" at bounding box center [784, 475] width 1176 height 151
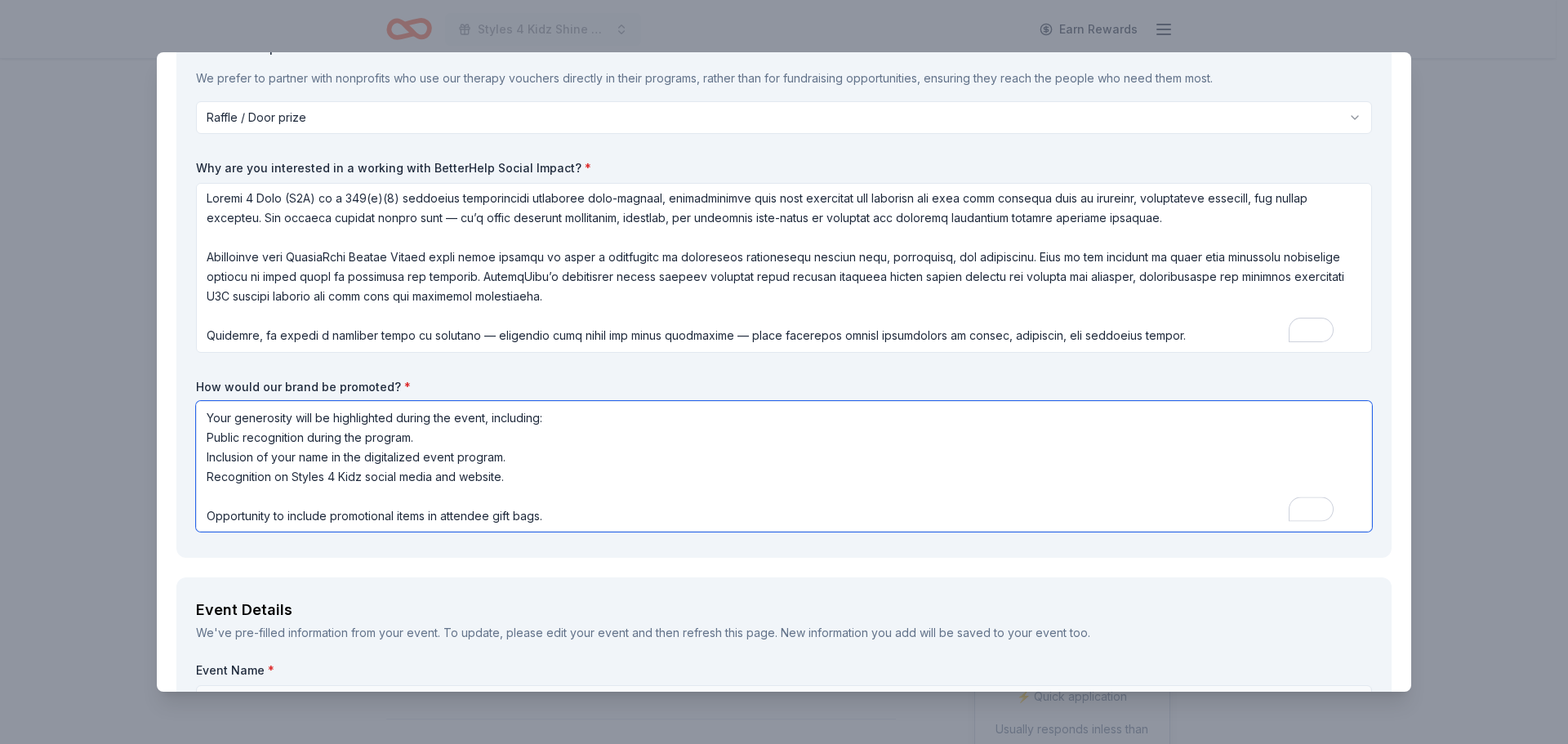
click at [377, 490] on textarea "Your generosity will be highlighted during the event, including: Public recogni…" at bounding box center [784, 466] width 1176 height 131
click at [214, 516] on textarea "Your generosity will be highlighted during the event, including: Public recogni…" at bounding box center [784, 466] width 1176 height 131
click at [207, 520] on textarea "Your generosity will be highlighted during the event, including: Public recogni…" at bounding box center [784, 466] width 1176 height 131
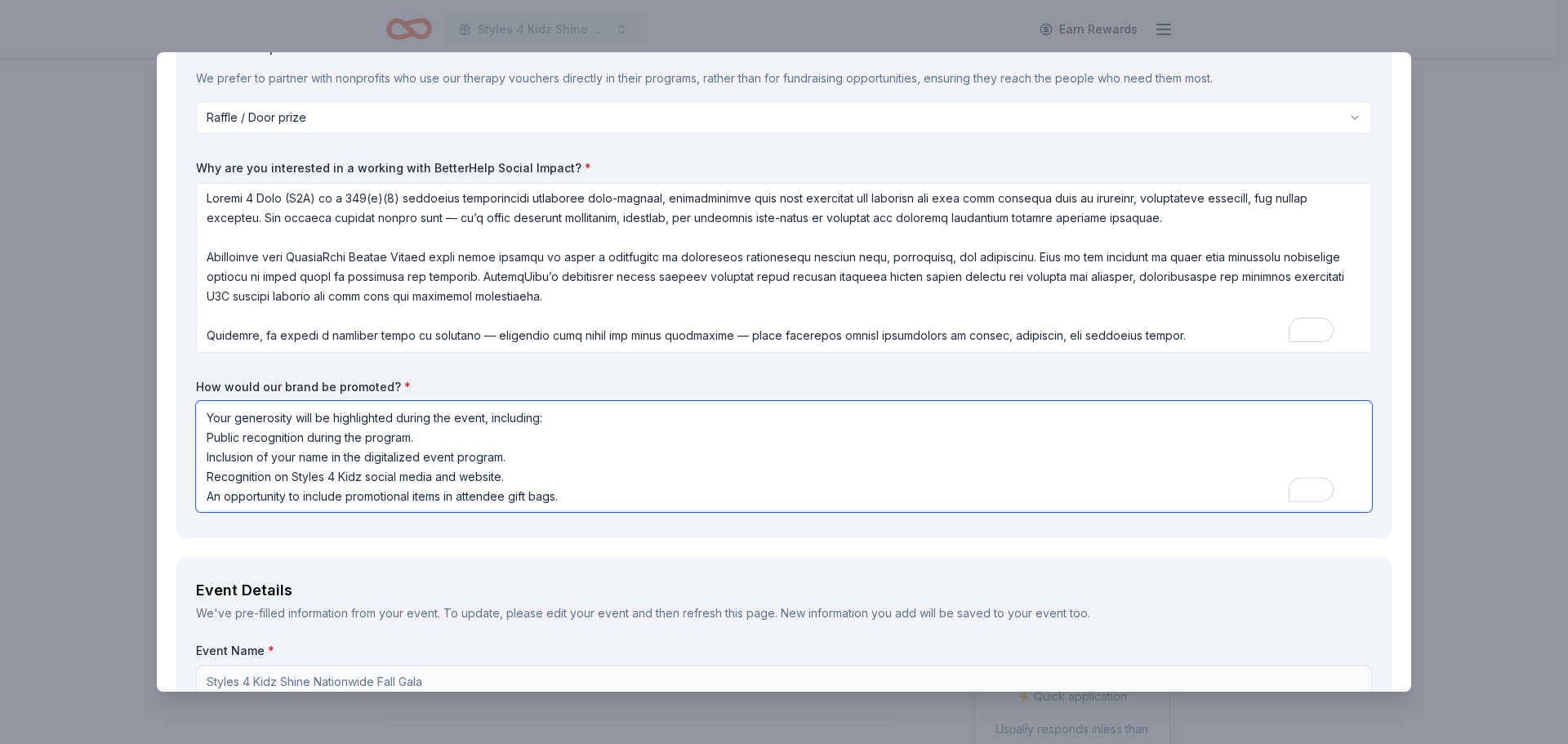
click at [345, 497] on textarea "Your generosity will be highlighted during the event, including: Public recogni…" at bounding box center [784, 455] width 1176 height 111
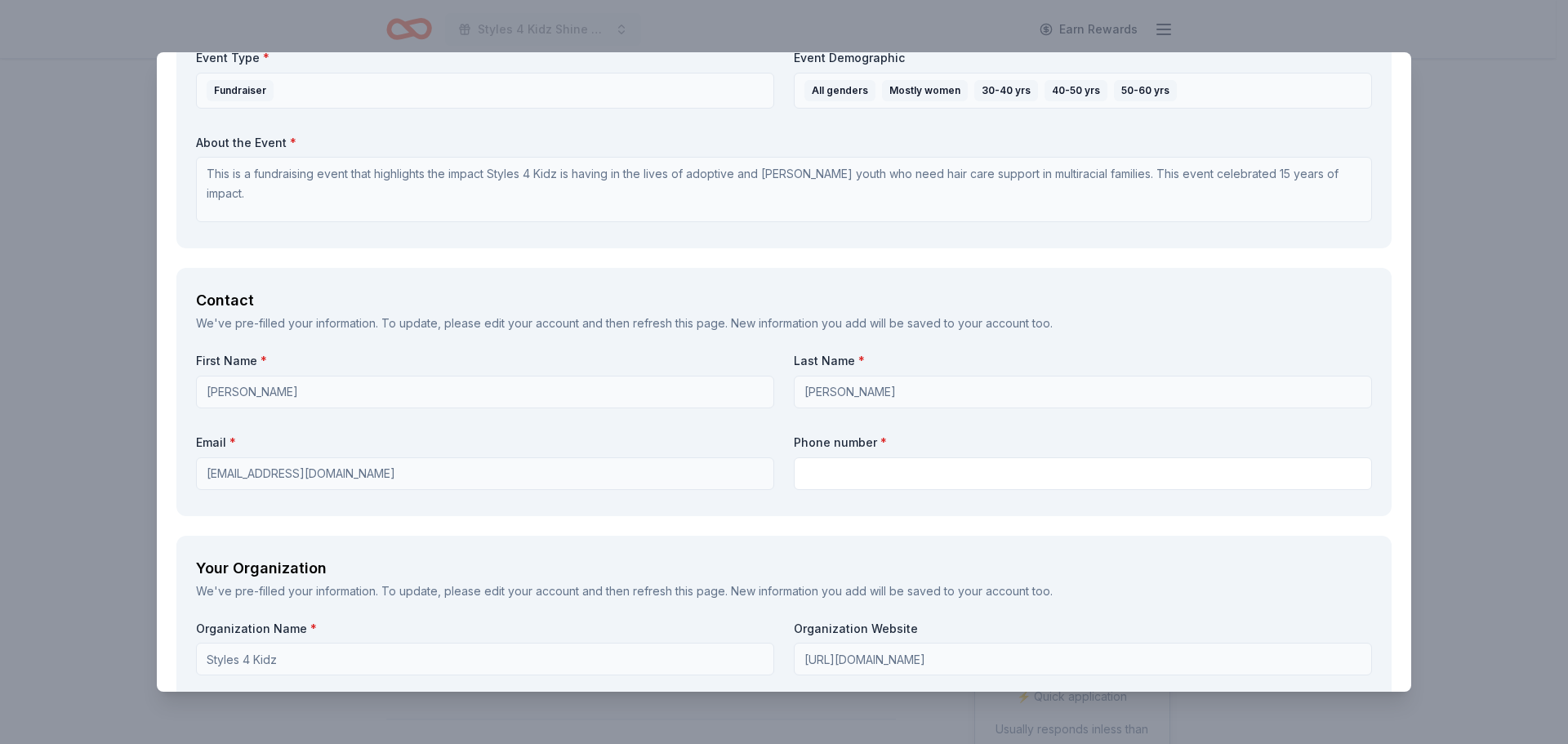
scroll to position [1143, 0]
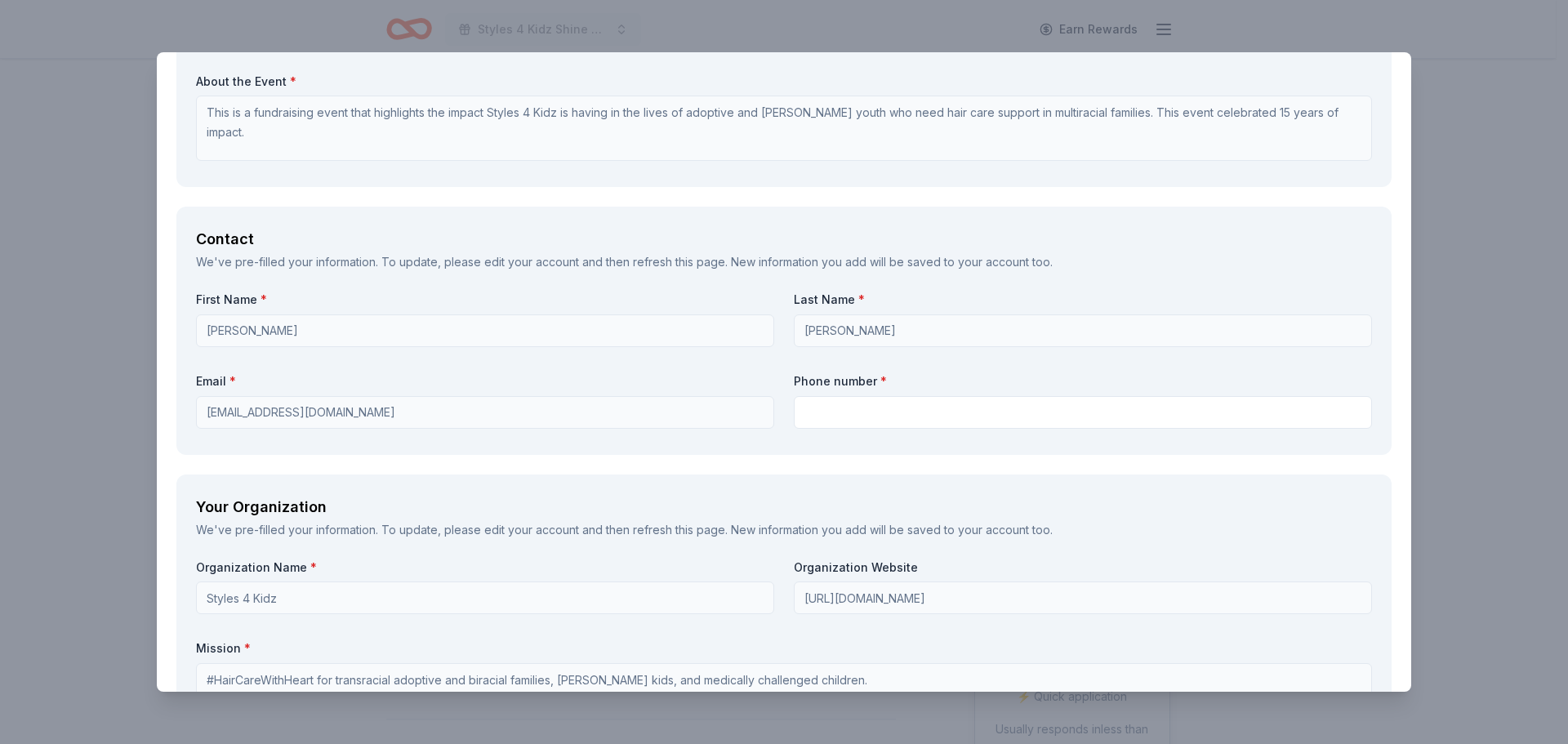
type textarea "Your generosity will be highlighted during the event, including: Public recogni…"
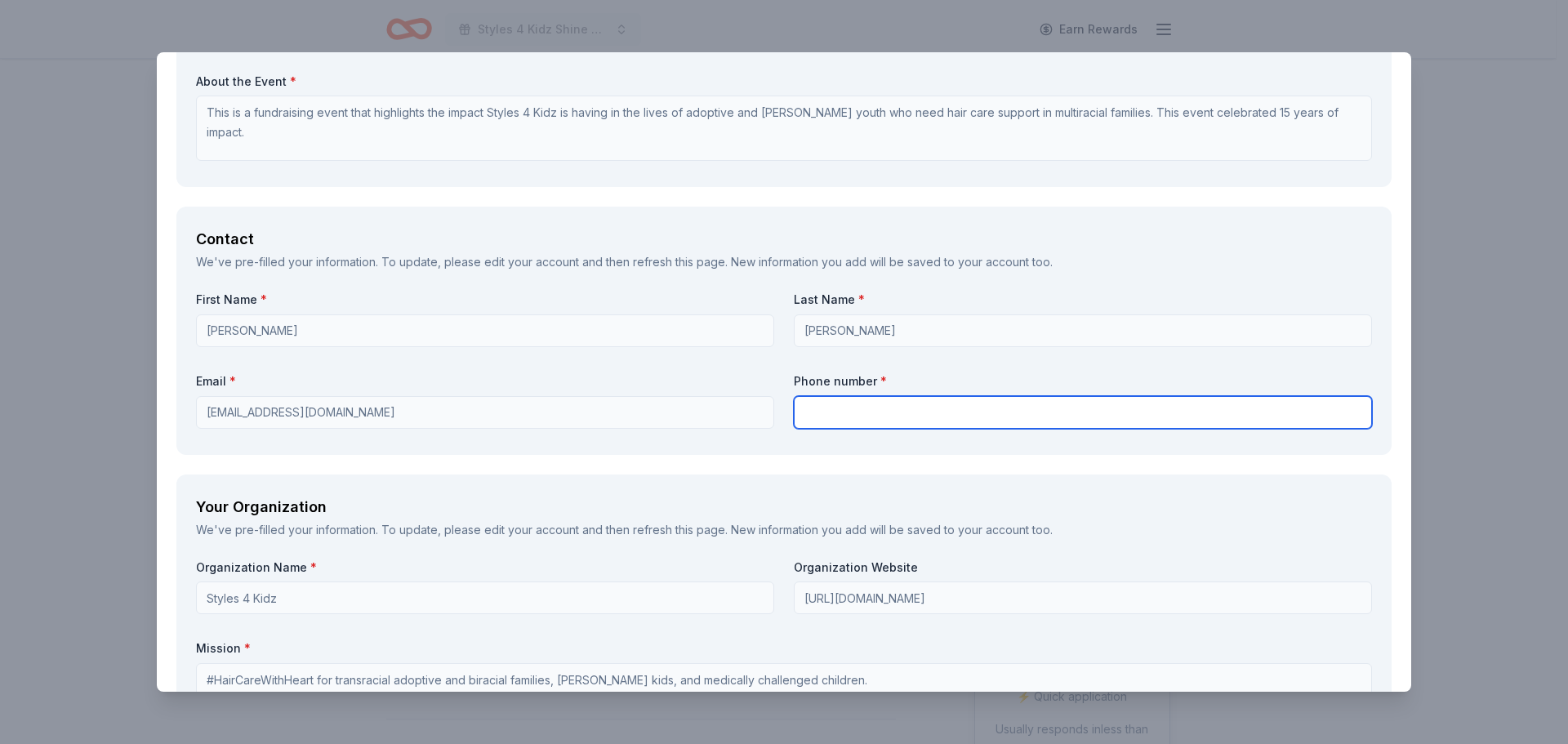
click at [861, 404] on input "text" at bounding box center [1082, 412] width 579 height 32
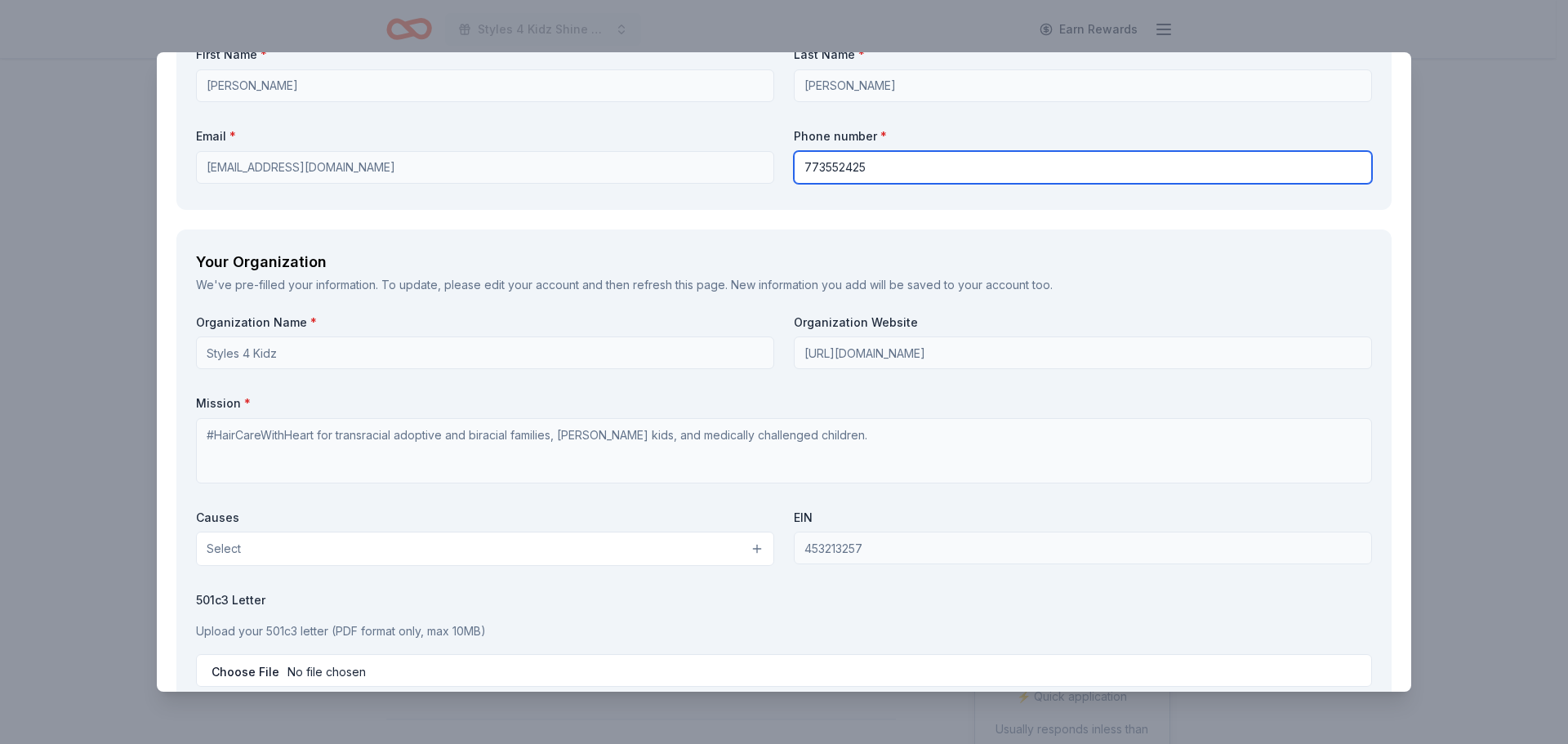
scroll to position [1469, 0]
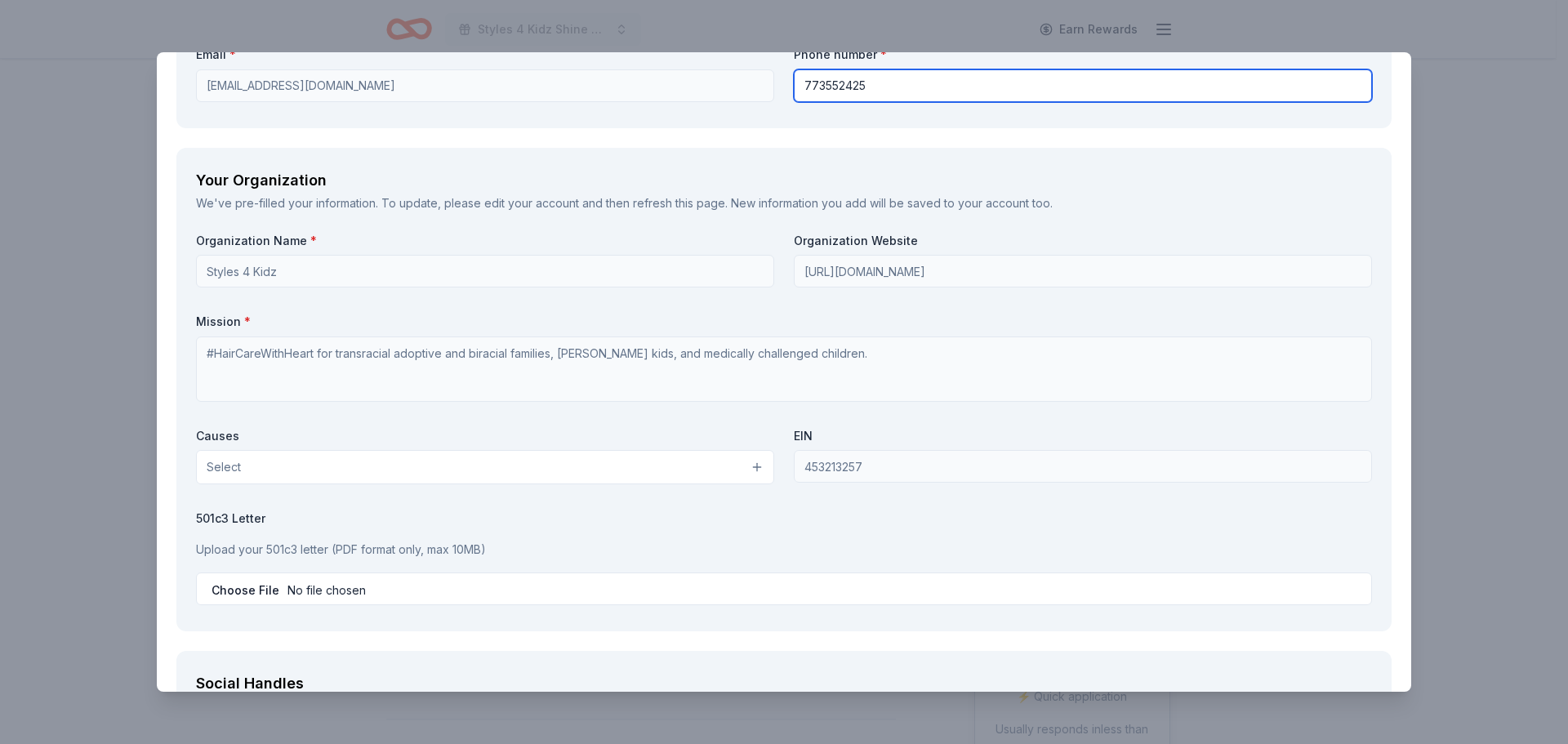
type input "773552425"
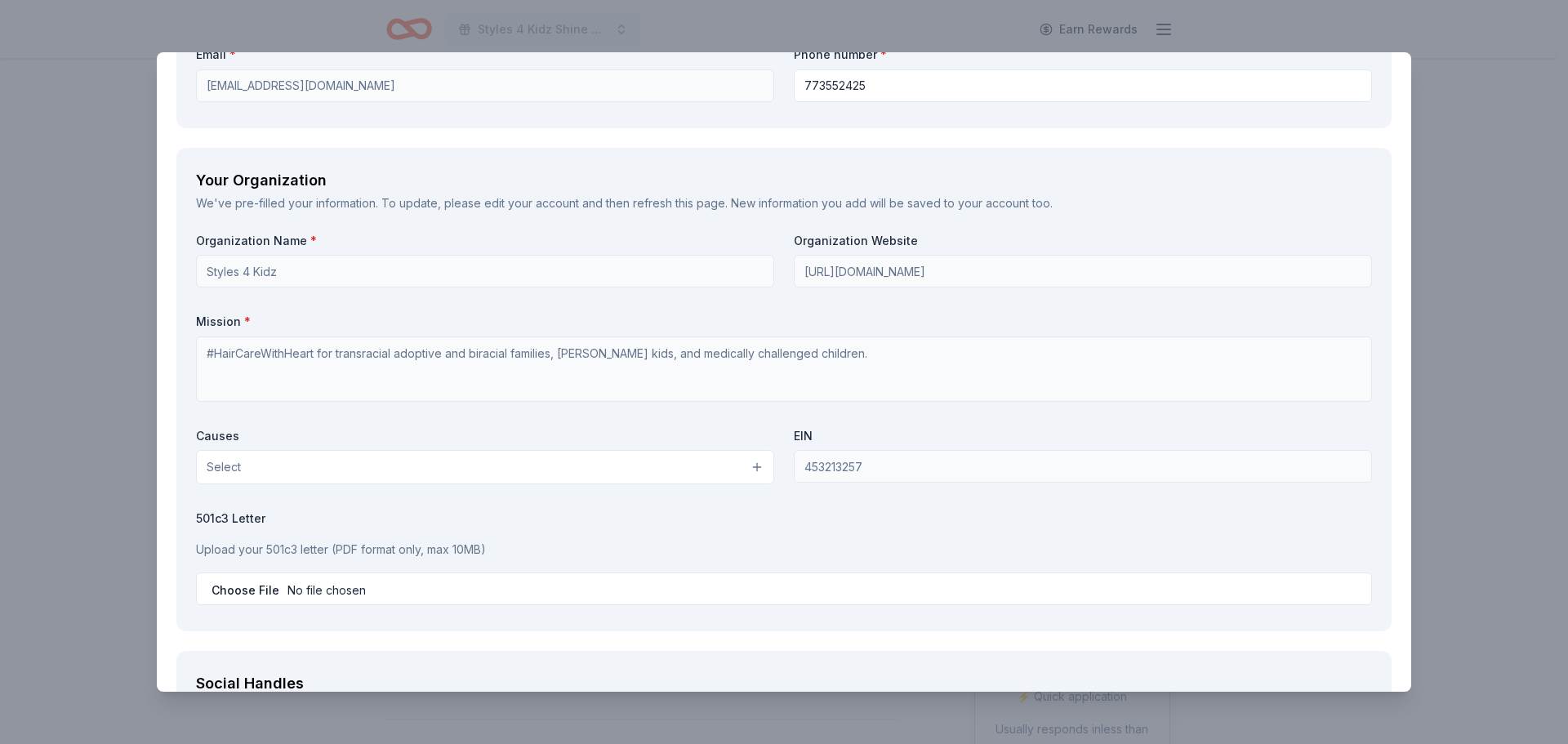
click at [747, 464] on button "Select" at bounding box center [485, 467] width 579 height 34
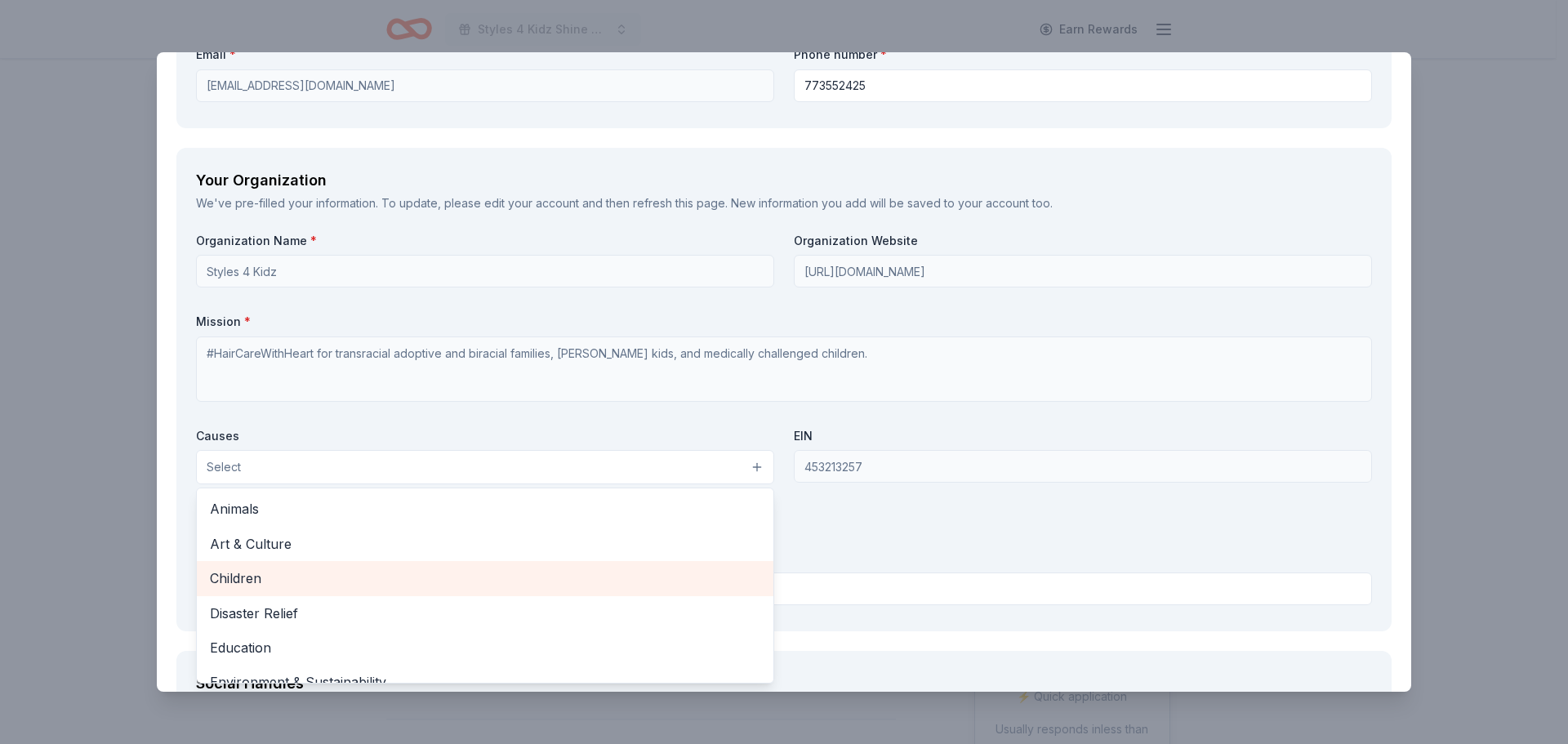
click at [496, 571] on span "Children" at bounding box center [485, 577] width 550 height 21
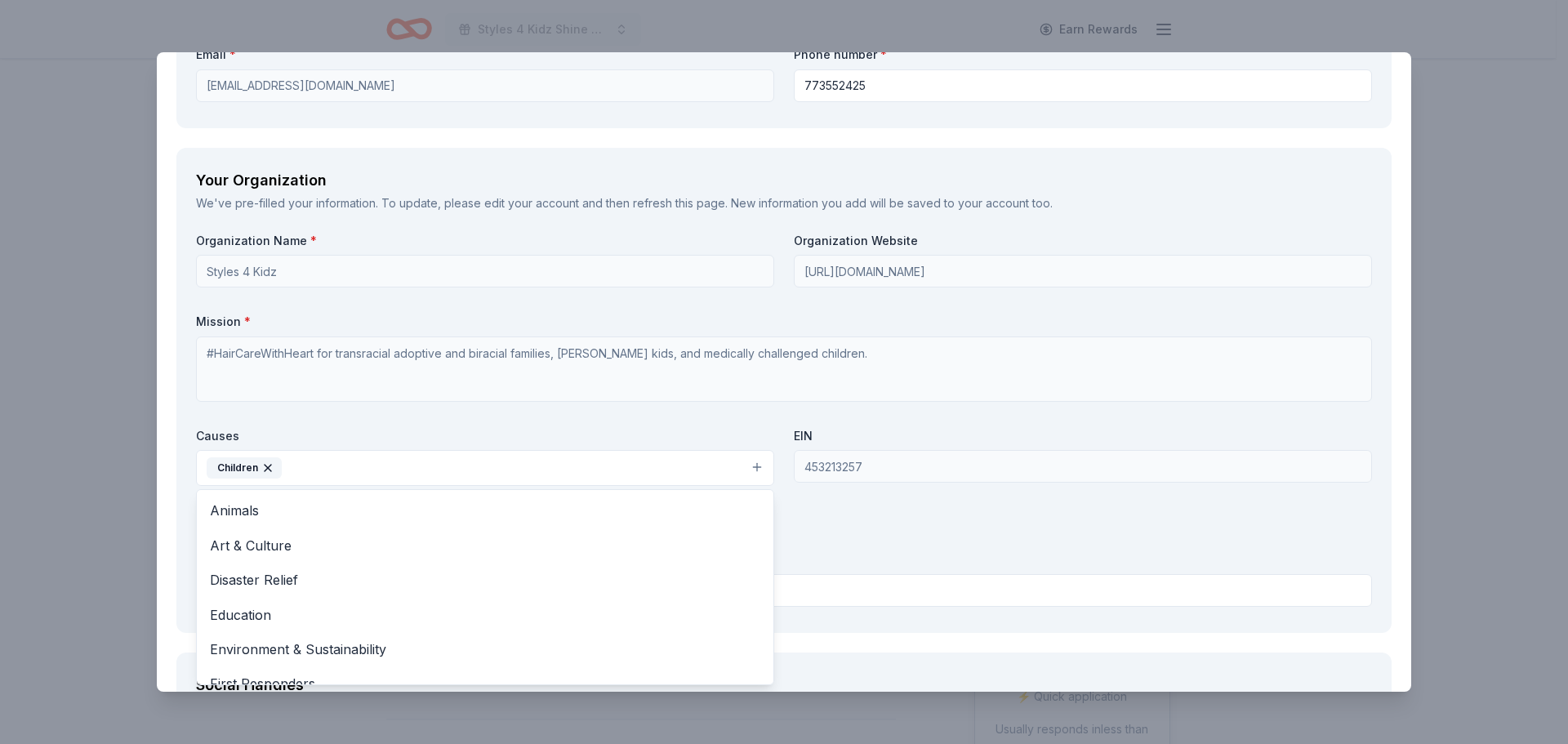
click at [839, 539] on div "Organization Name * Styles 4 Kidz Organization Website [URL][DOMAIN_NAME] Missi…" at bounding box center [784, 423] width 1176 height 381
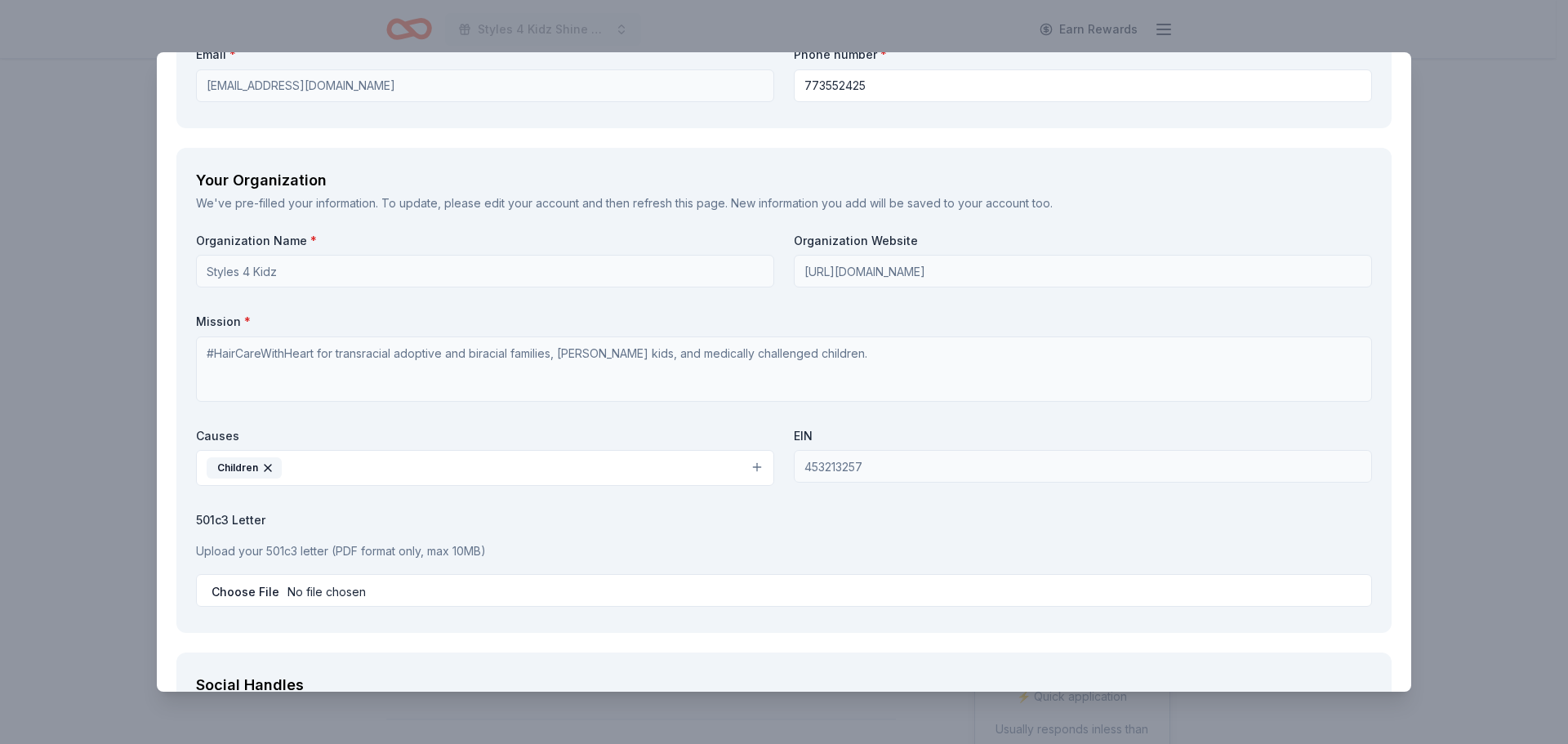
click at [757, 462] on button "Children" at bounding box center [485, 468] width 579 height 36
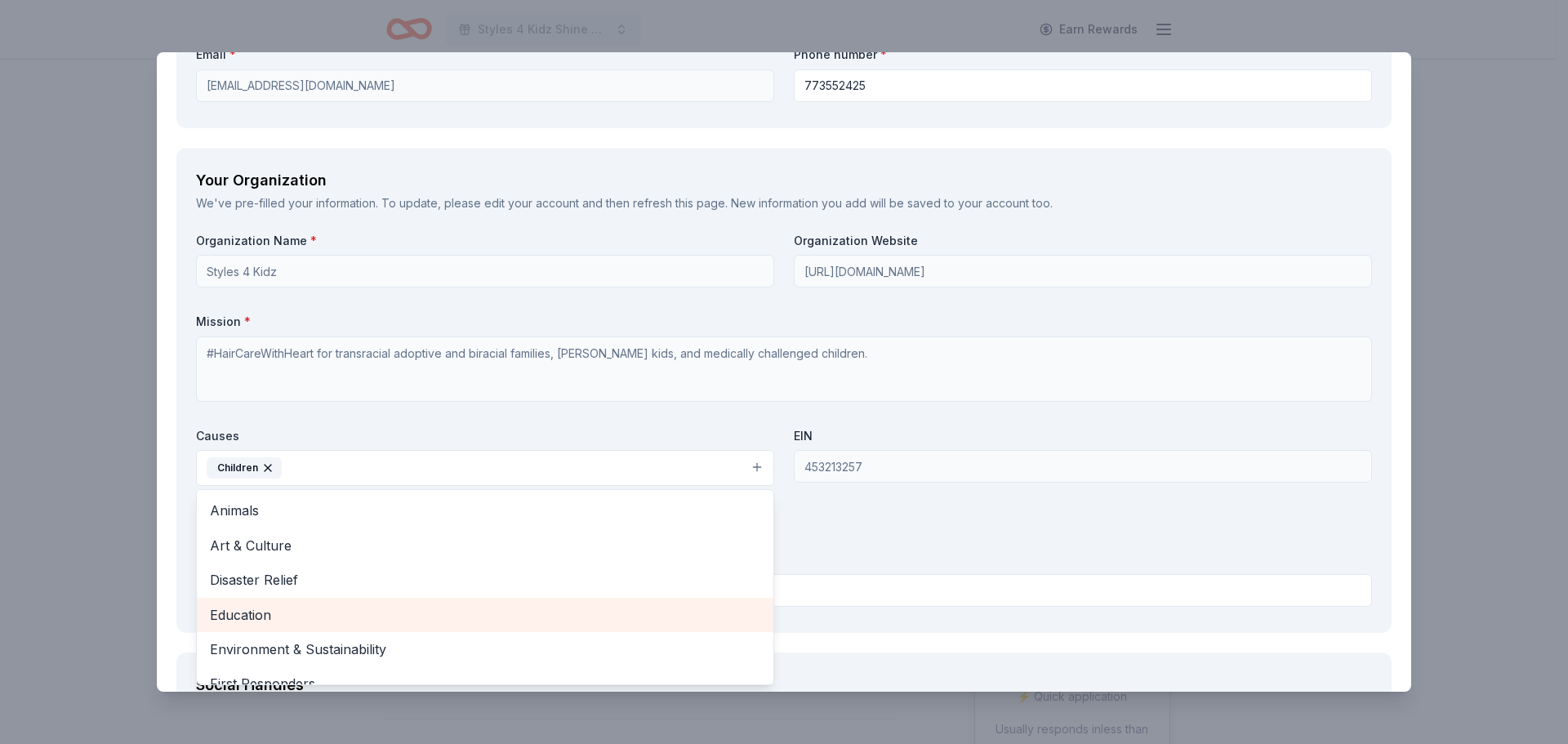
click at [563, 612] on span "Education" at bounding box center [485, 614] width 550 height 21
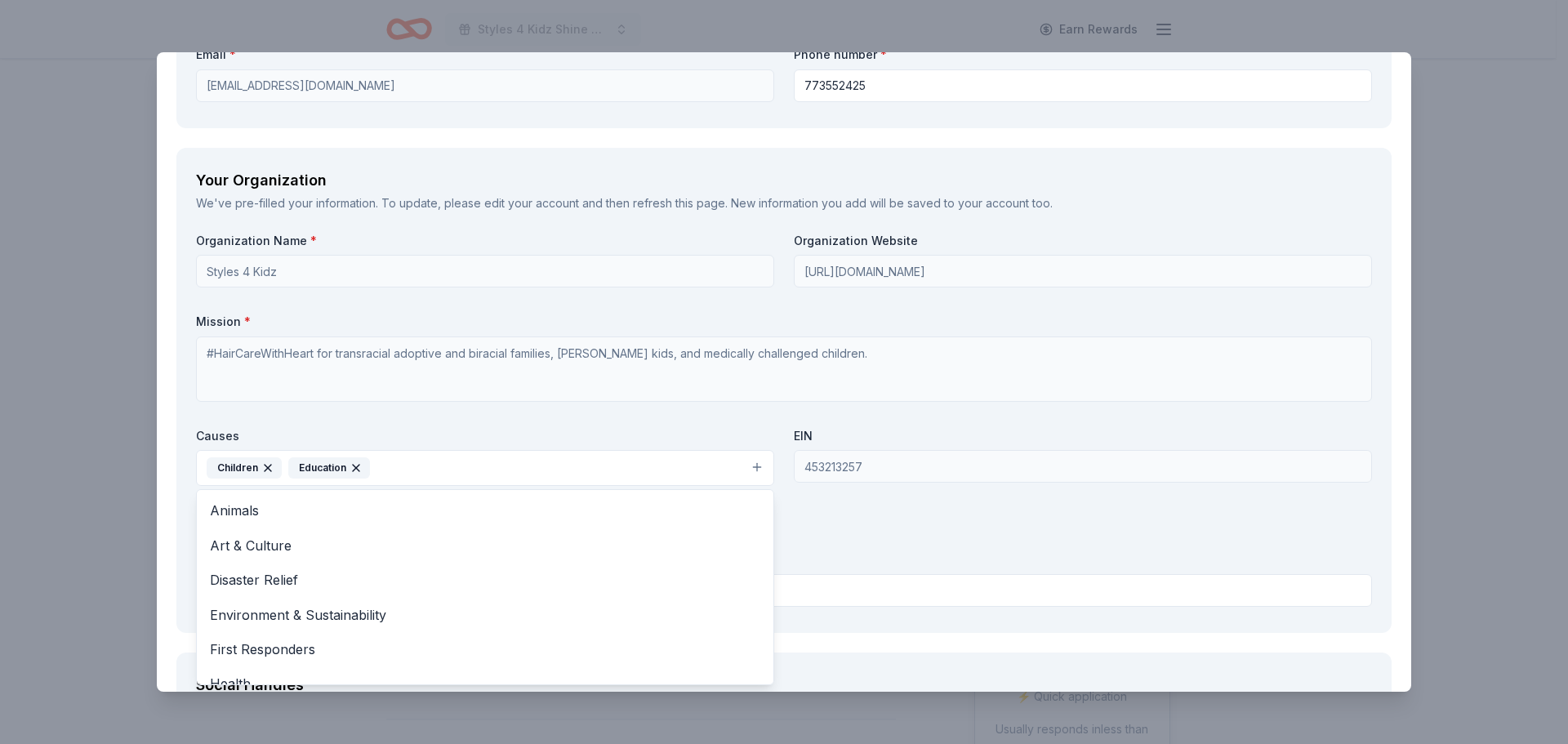
click at [758, 469] on button "Children Education" at bounding box center [485, 468] width 579 height 36
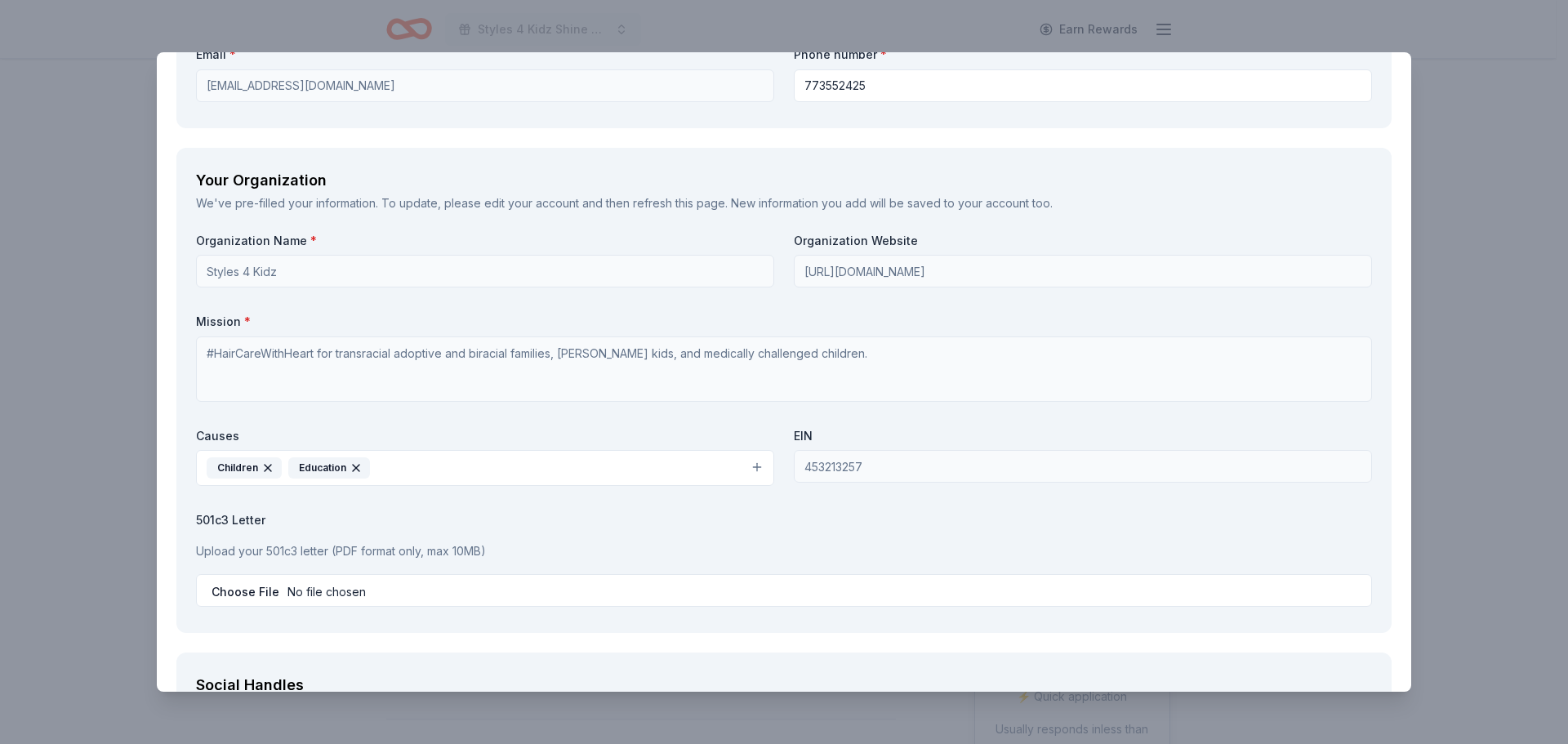
click at [748, 464] on button "Children Education" at bounding box center [485, 468] width 579 height 36
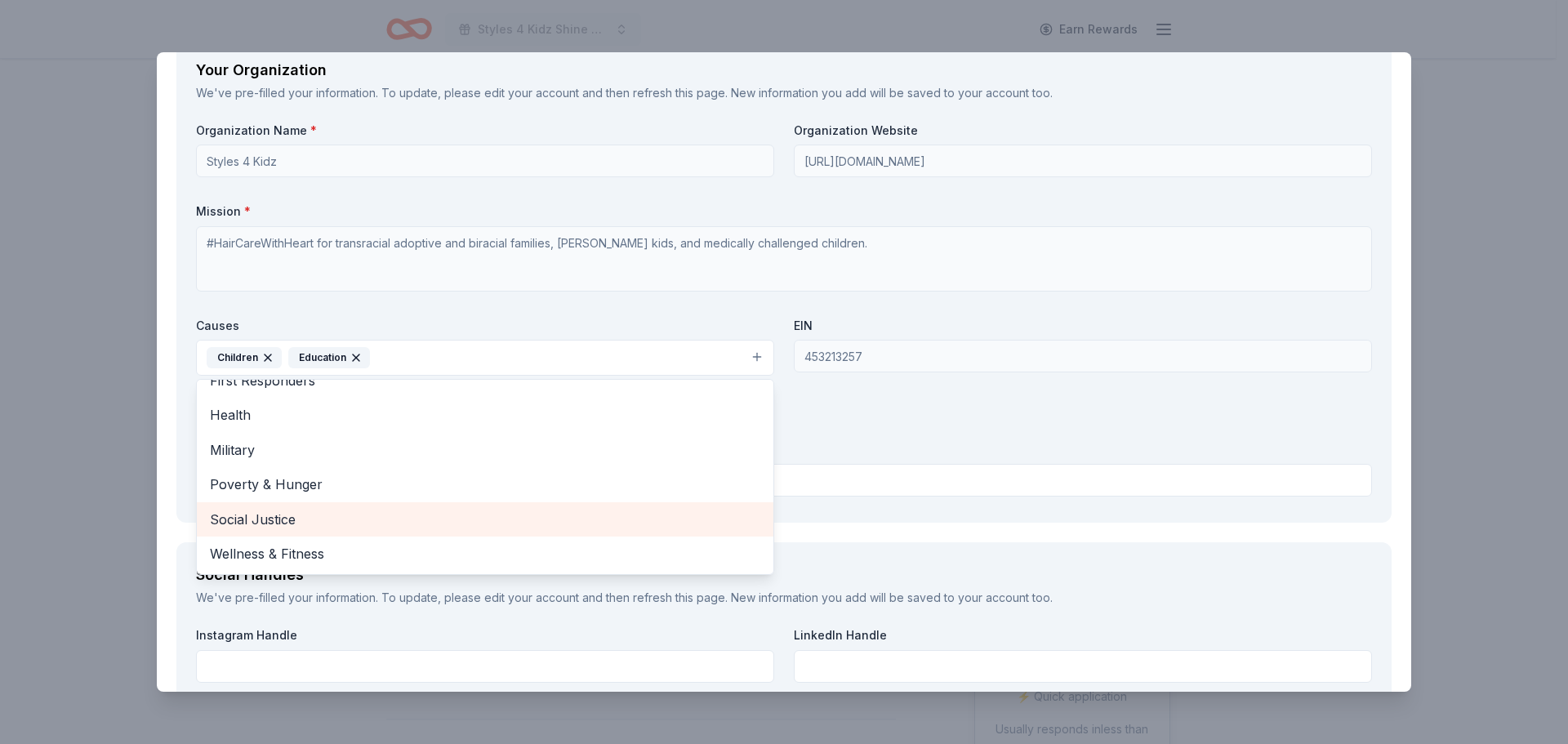
scroll to position [1551, 0]
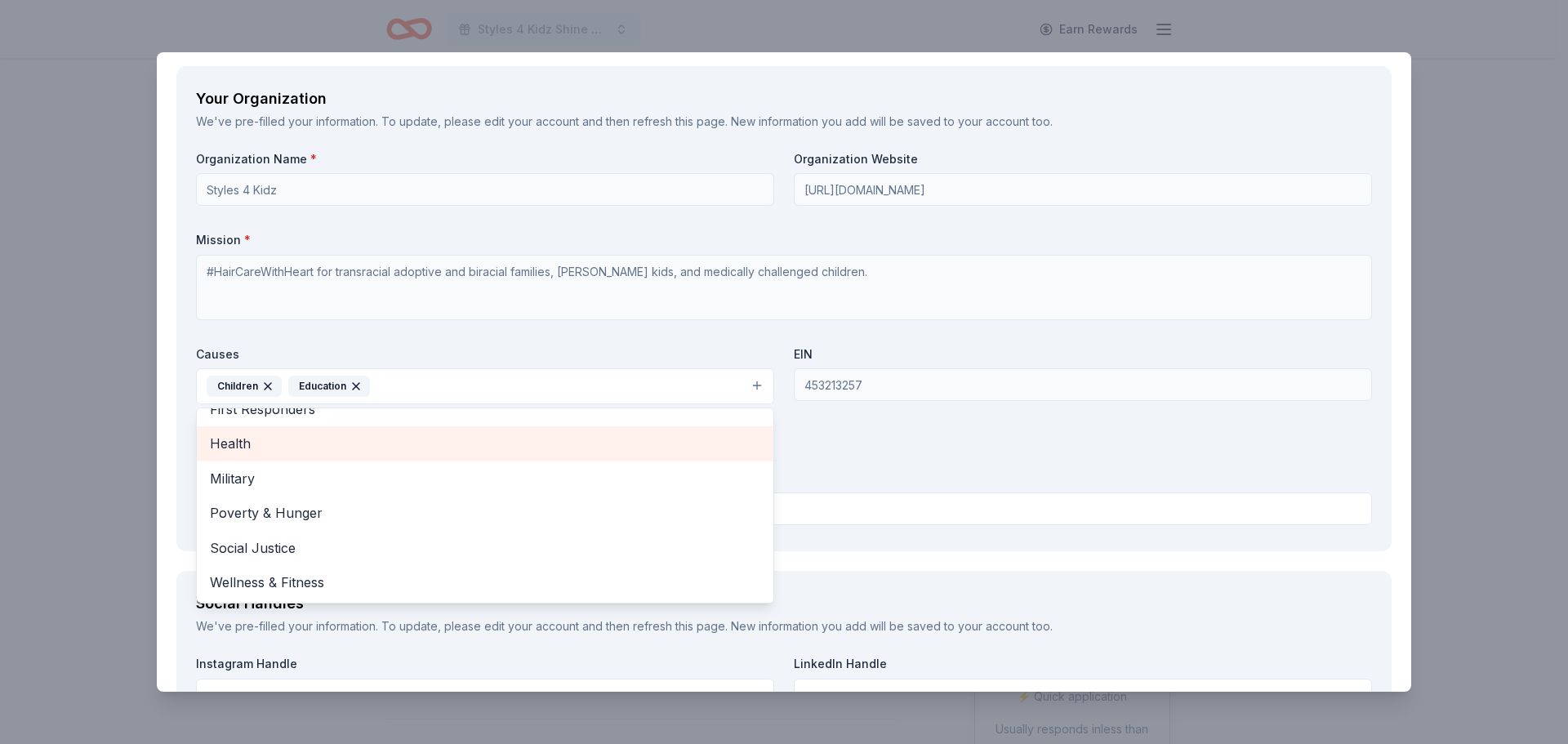
click at [415, 440] on span "Health" at bounding box center [485, 443] width 550 height 21
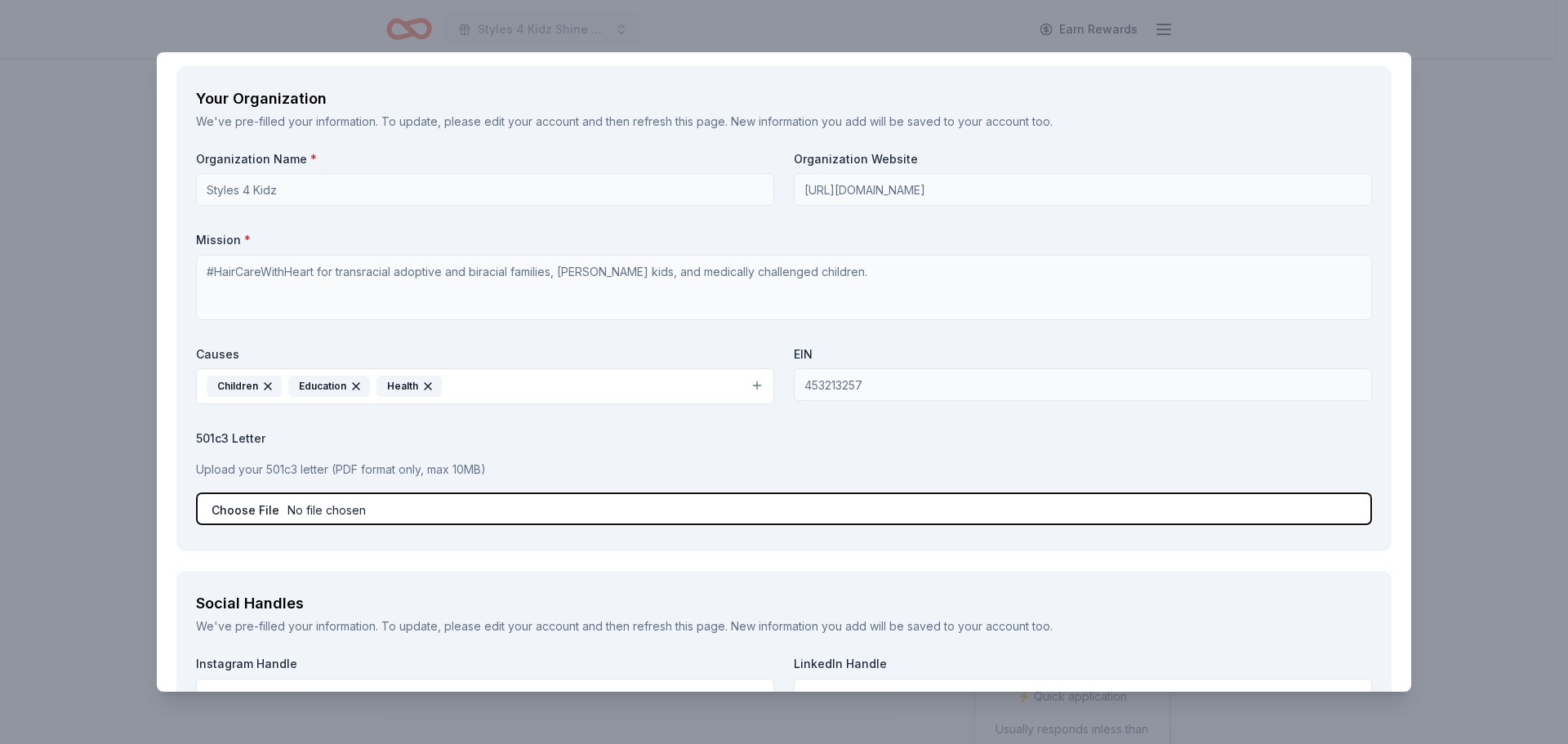
click at [306, 507] on input "file" at bounding box center [784, 508] width 1176 height 32
type input "C:\fakepath\501c3.pdf"
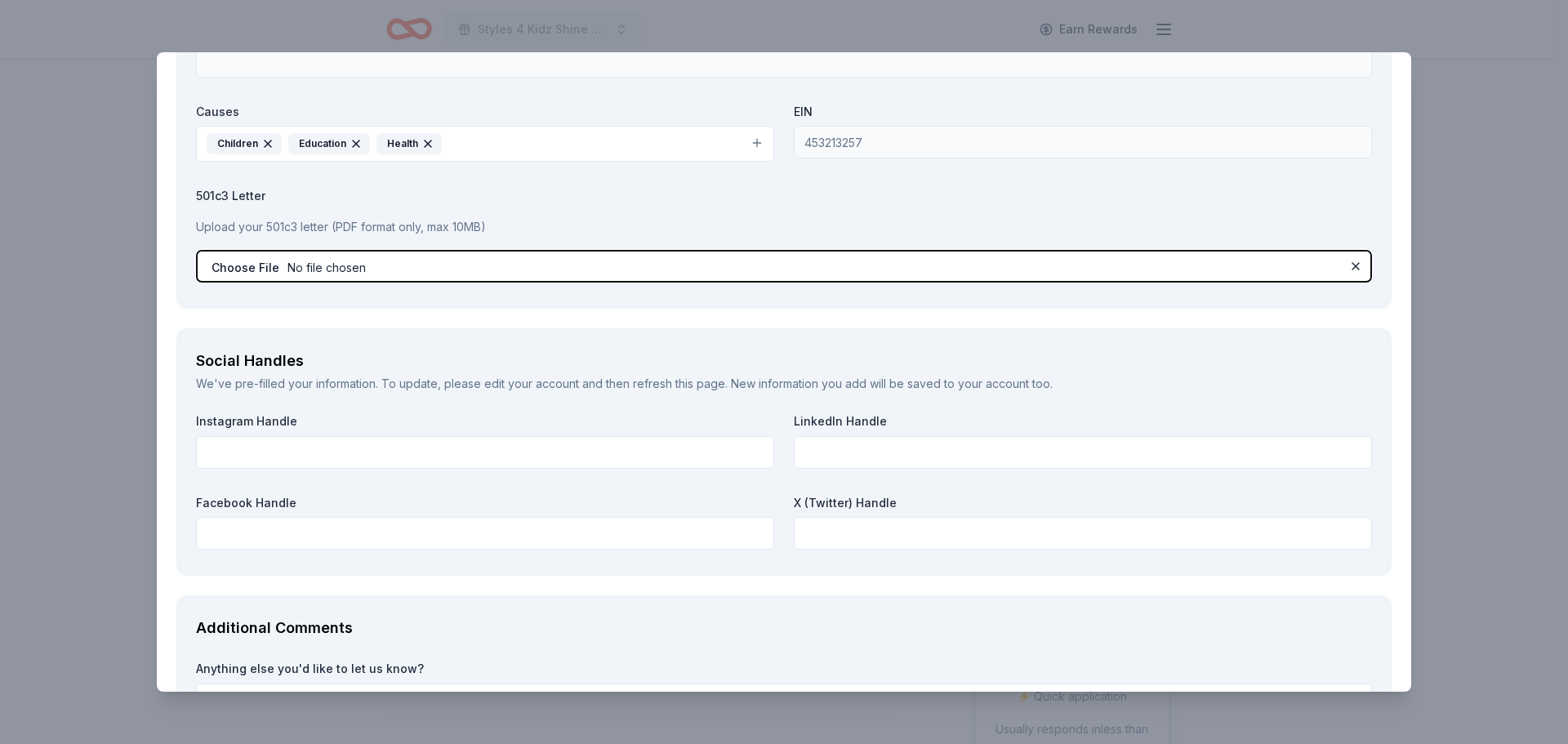
scroll to position [1796, 0]
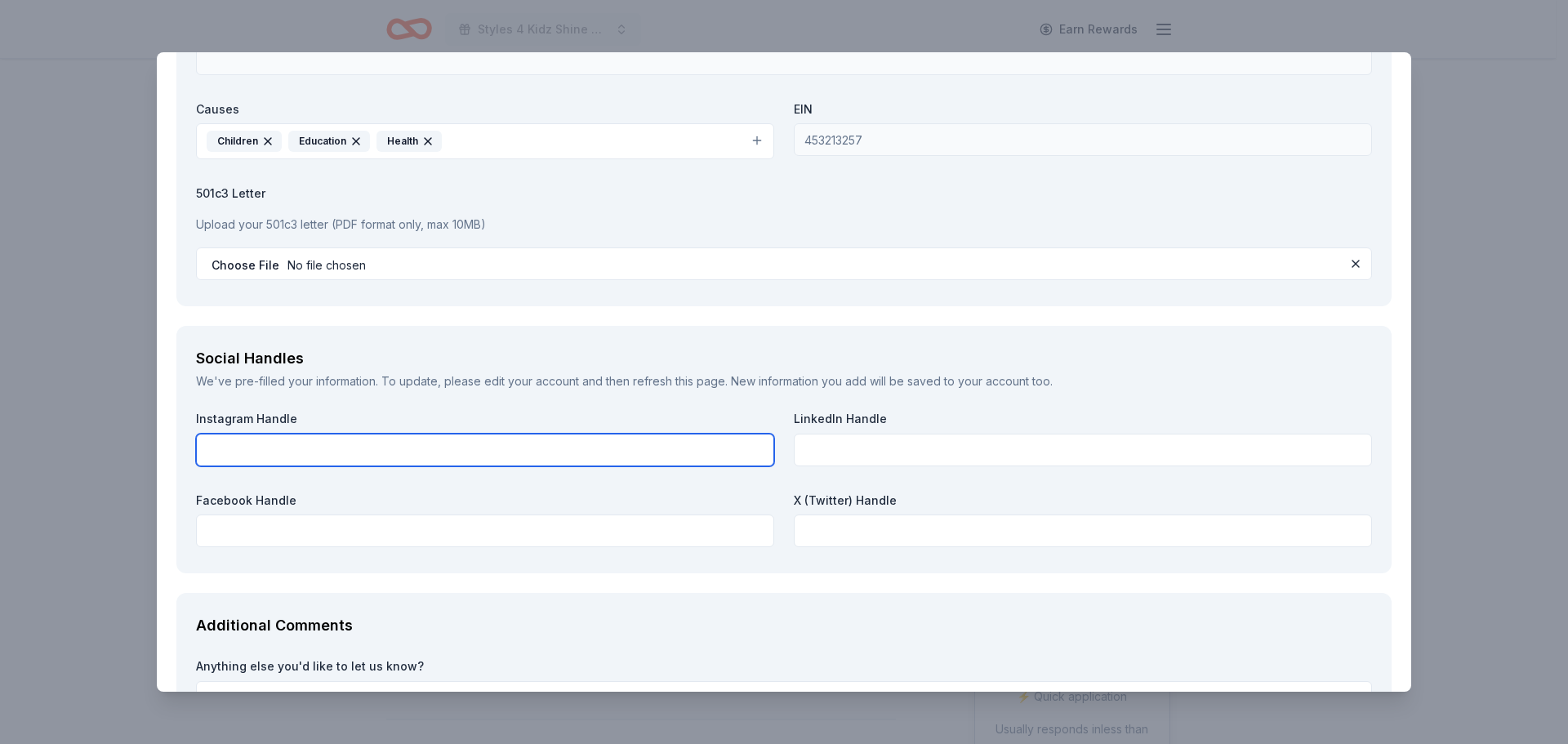
click at [470, 445] on input "text" at bounding box center [485, 450] width 579 height 32
type input "@styles4kidznfp"
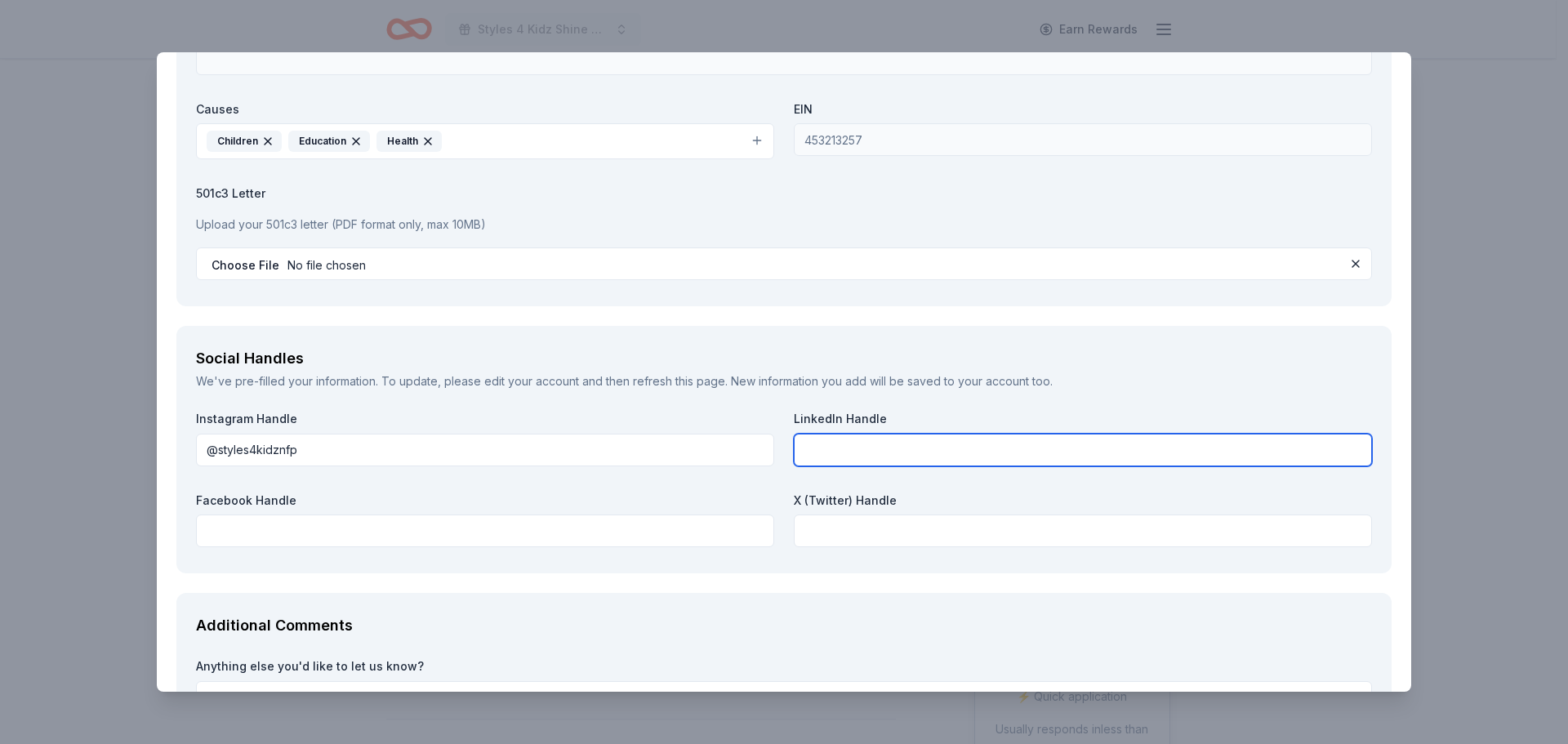
paste input "[URL][DOMAIN_NAME]"
type input "[URL][DOMAIN_NAME]"
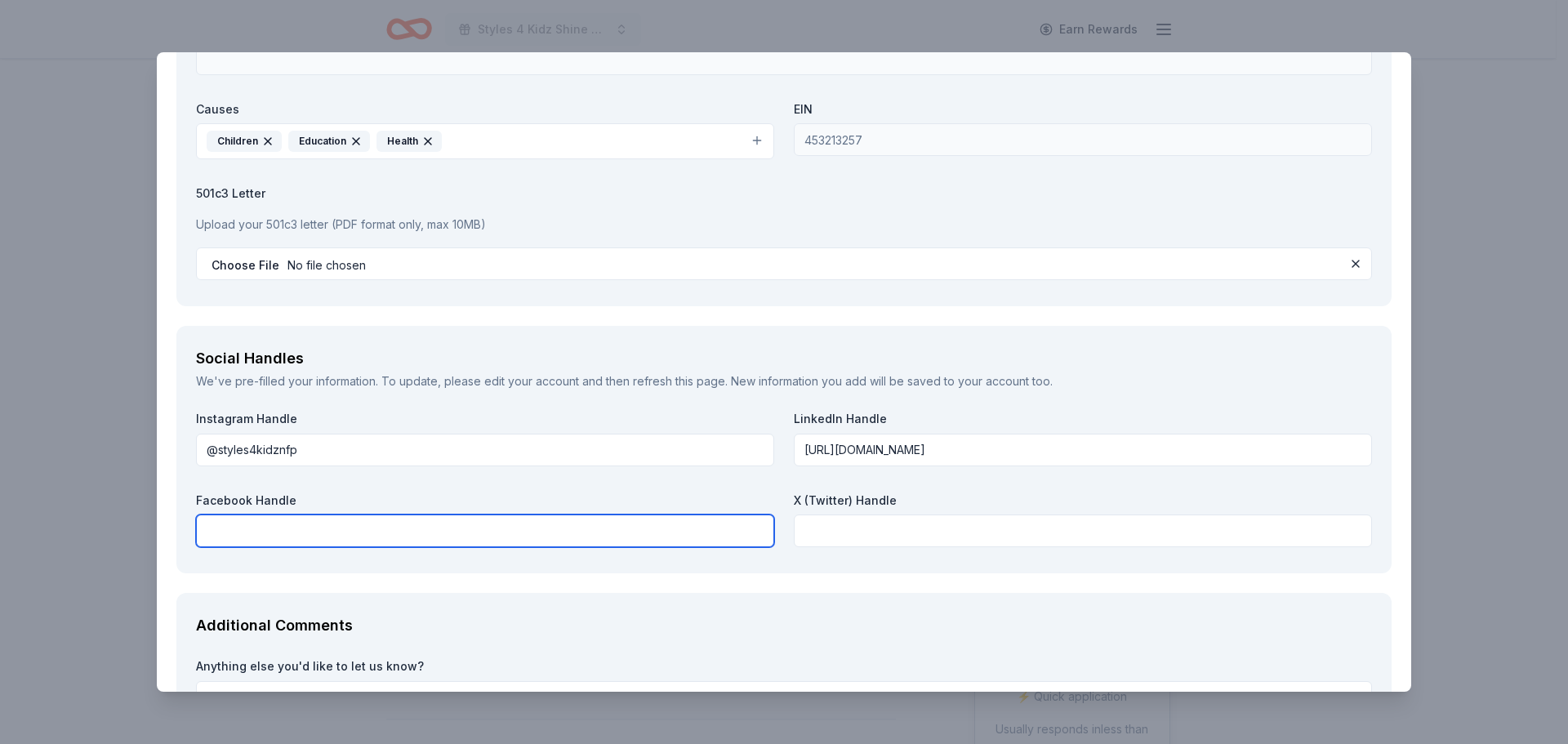
click at [540, 533] on input "text" at bounding box center [485, 530] width 579 height 32
drag, startPoint x: 392, startPoint y: 543, endPoint x: 174, endPoint y: 529, distance: 218.4
paste input "[URL][DOMAIN_NAME]"
type input "[URL][DOMAIN_NAME]"
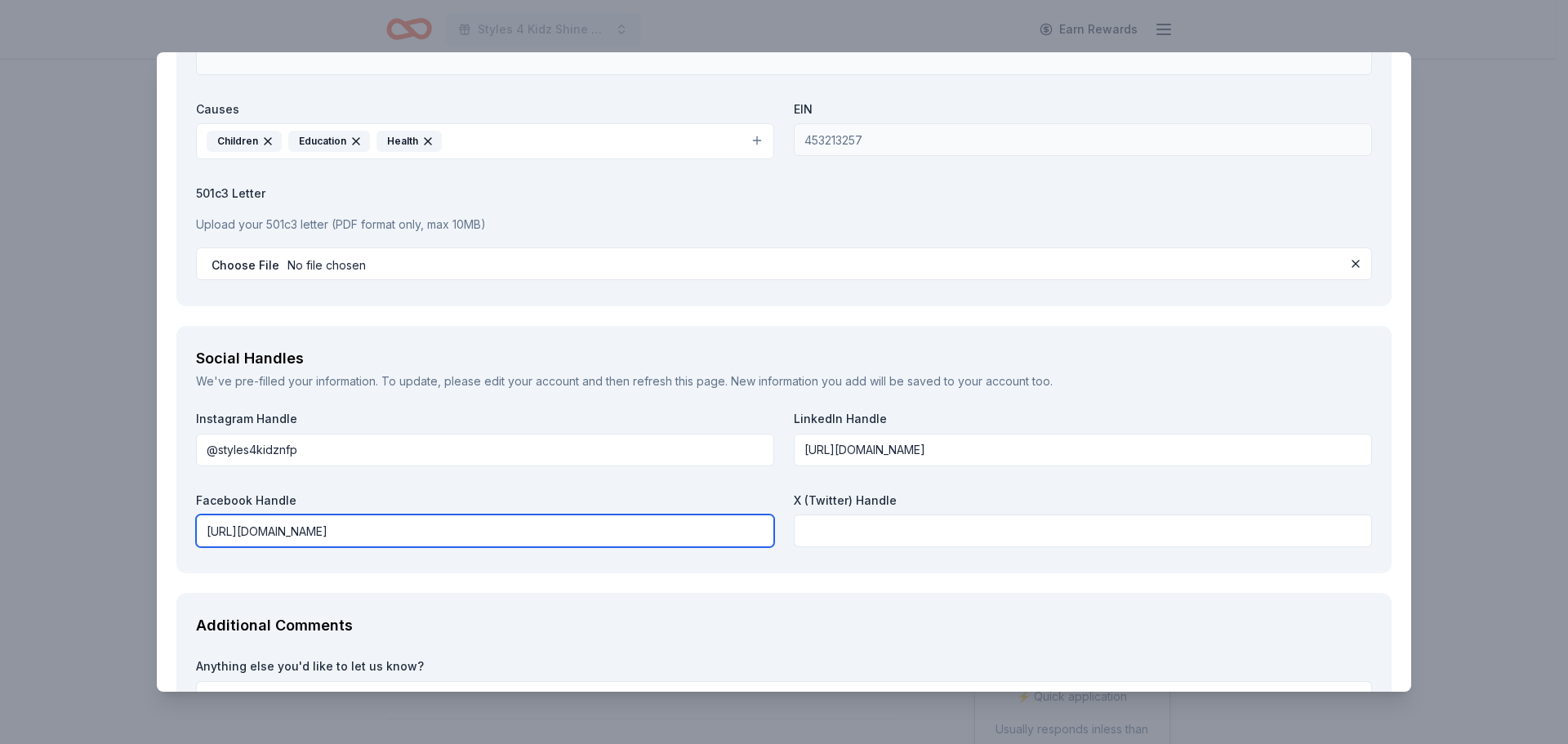
drag, startPoint x: 430, startPoint y: 531, endPoint x: -145, endPoint y: 495, distance: 576.1
click at [0, 495] on html "Styles 4 Kidz Shine Nationwide Fall Gala Earn Rewards Due [DATE] Share BetterHe…" at bounding box center [784, 372] width 1568 height 744
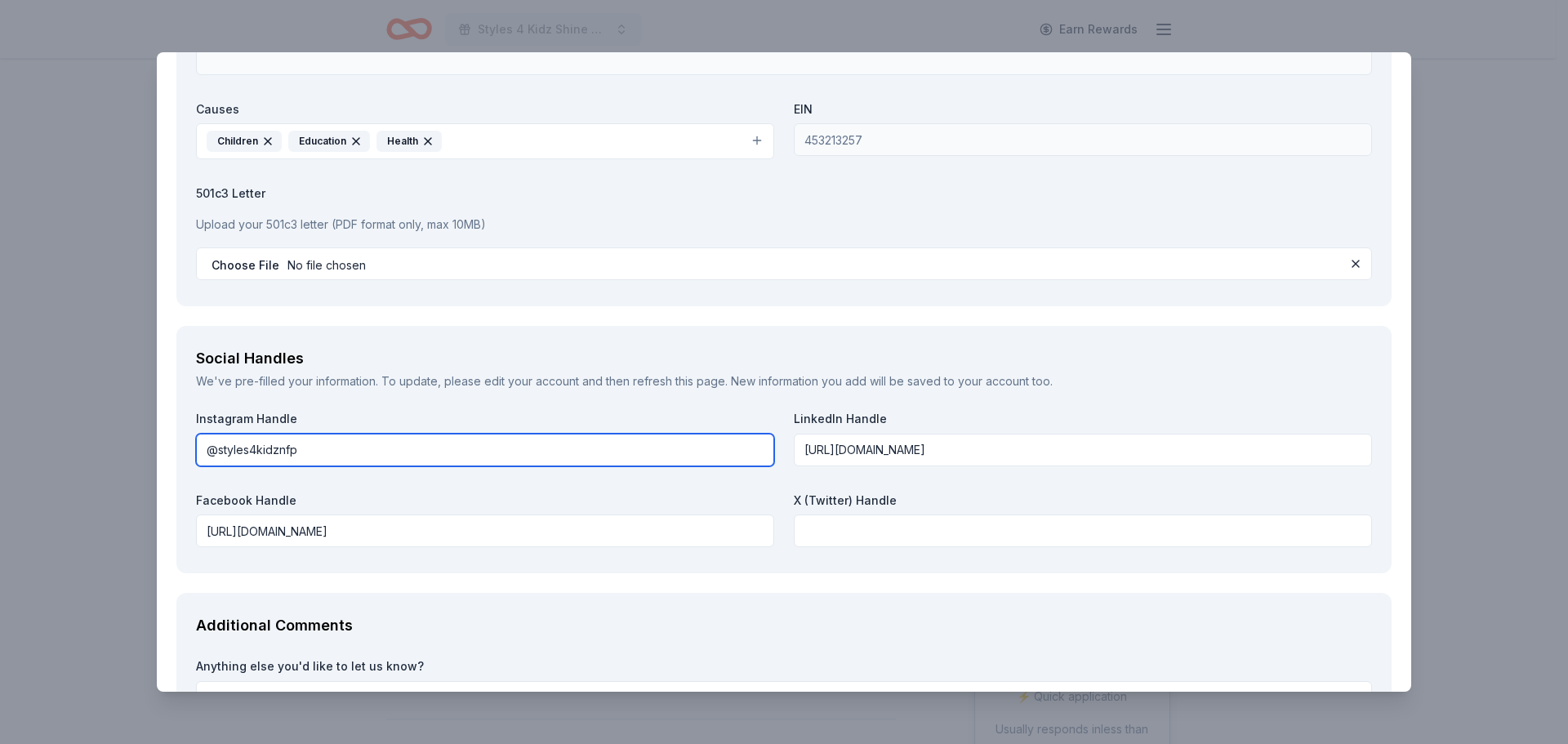
click at [300, 452] on input "@styles4kidznfp" at bounding box center [485, 450] width 579 height 32
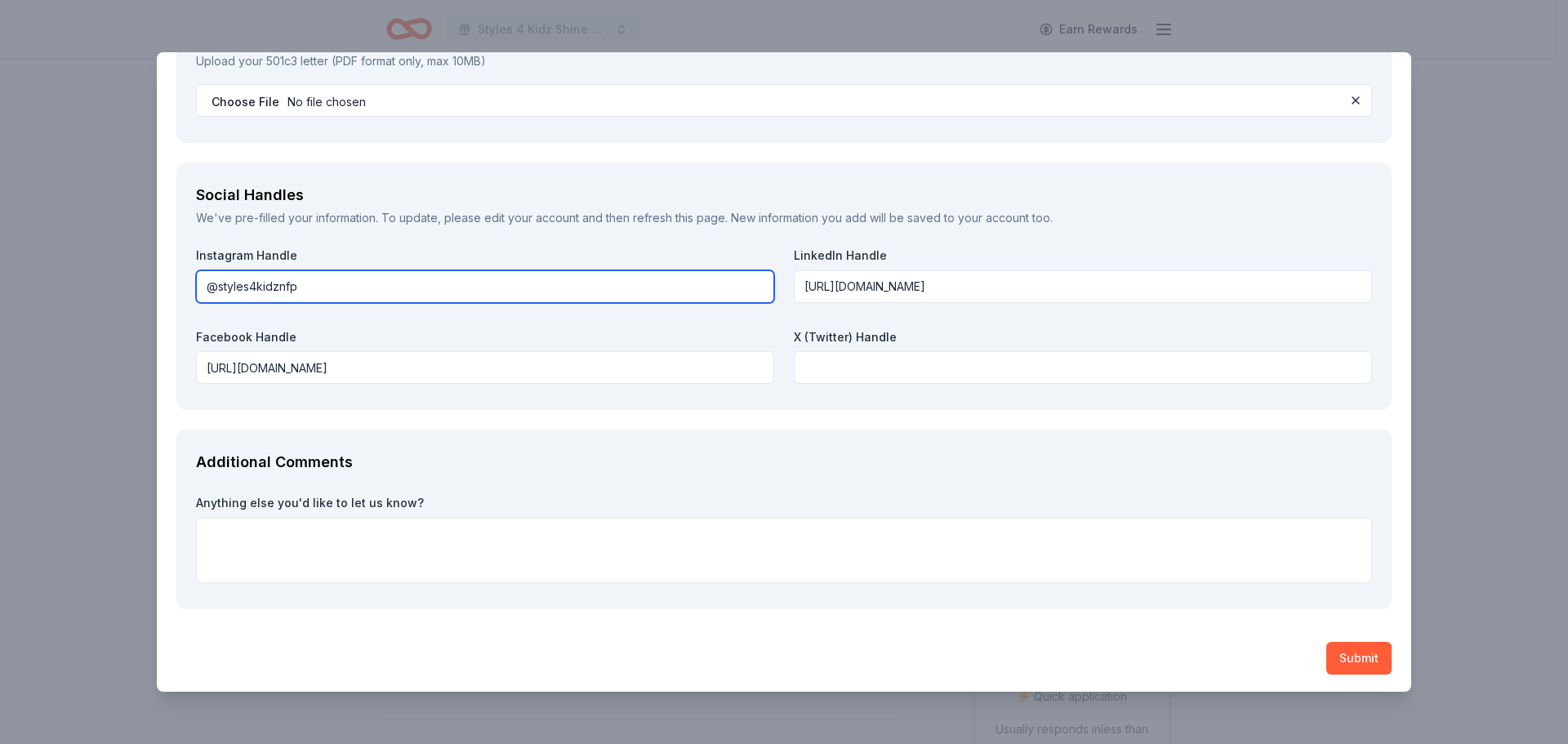
scroll to position [1962, 0]
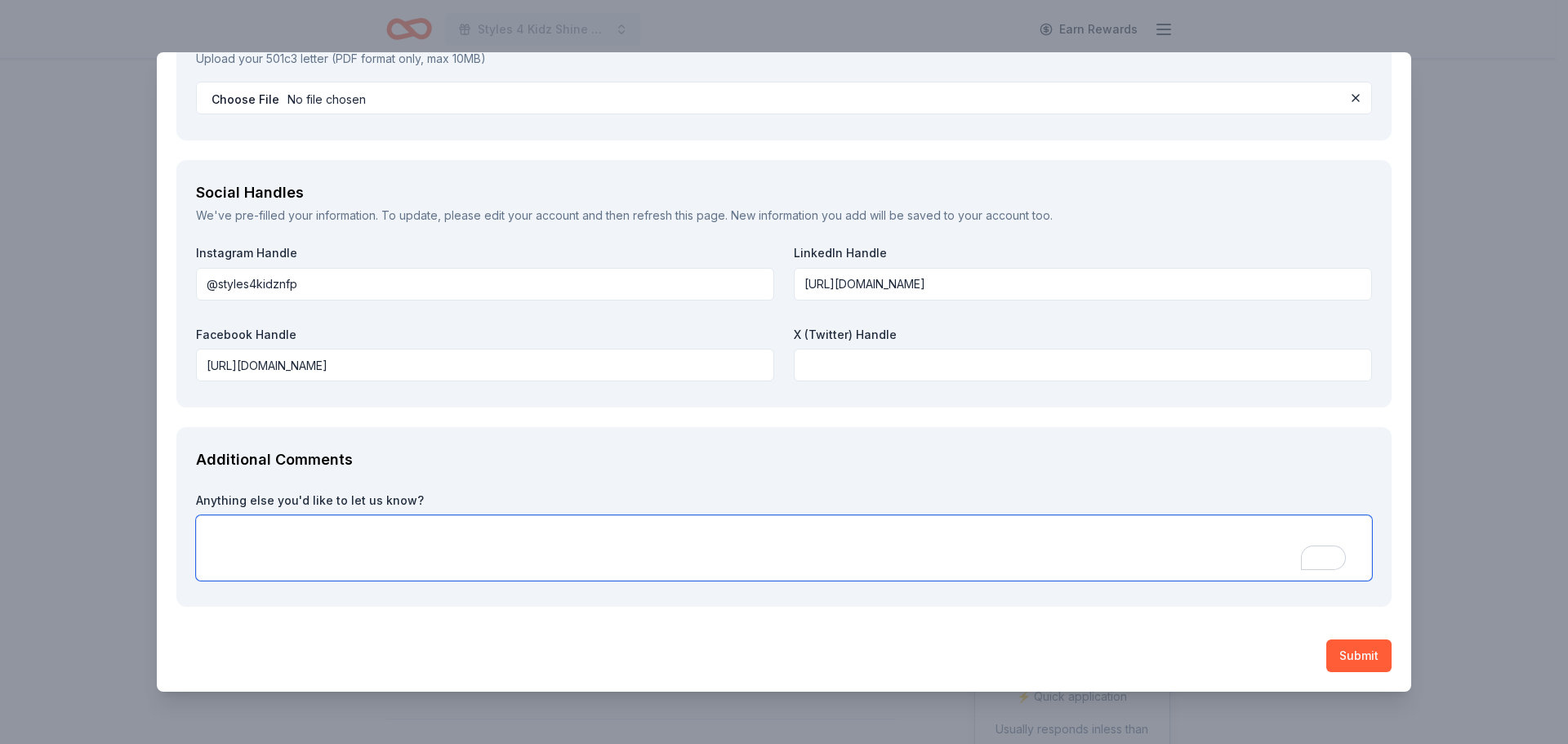
paste textarea "[URL][DOMAIN_NAME]"
drag, startPoint x: 787, startPoint y: 530, endPoint x: -199, endPoint y: 500, distance: 986.5
click at [0, 500] on html "Styles 4 Kidz Shine Nationwide Fall Gala Earn Rewards Due [DATE] Share BetterHe…" at bounding box center [784, 372] width 1568 height 744
type textarea "T"
type textarea "Here is a video that describes the mission perfectly:"
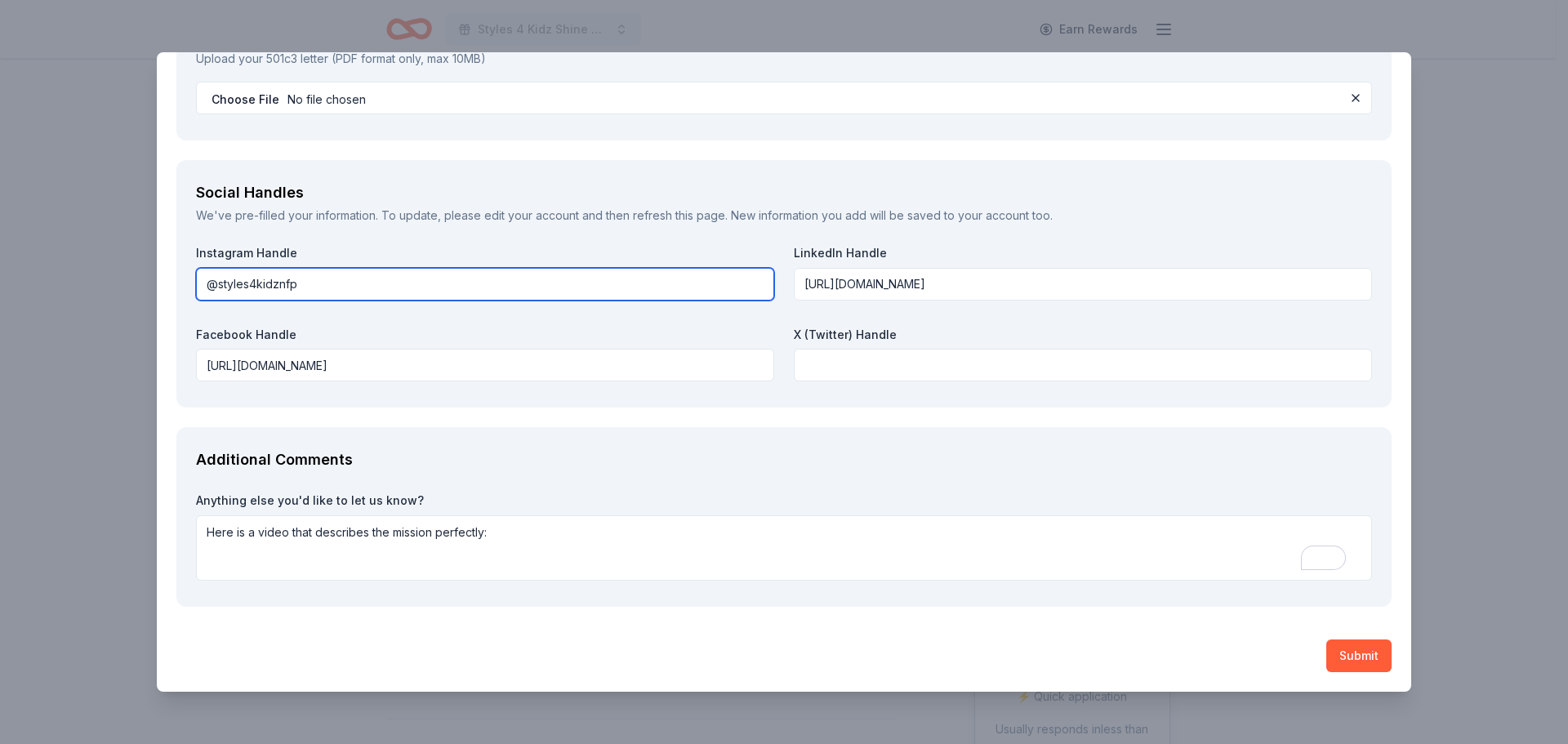
drag, startPoint x: 338, startPoint y: 282, endPoint x: 68, endPoint y: 275, distance: 270.1
click at [68, 275] on div "BetterHelp Social Impact Saved Report a mistake Due [DATE] 40 applies last week…" at bounding box center [784, 372] width 1568 height 744
paste input "[URL][DOMAIN_NAME]"
type input "[URL][DOMAIN_NAME]"
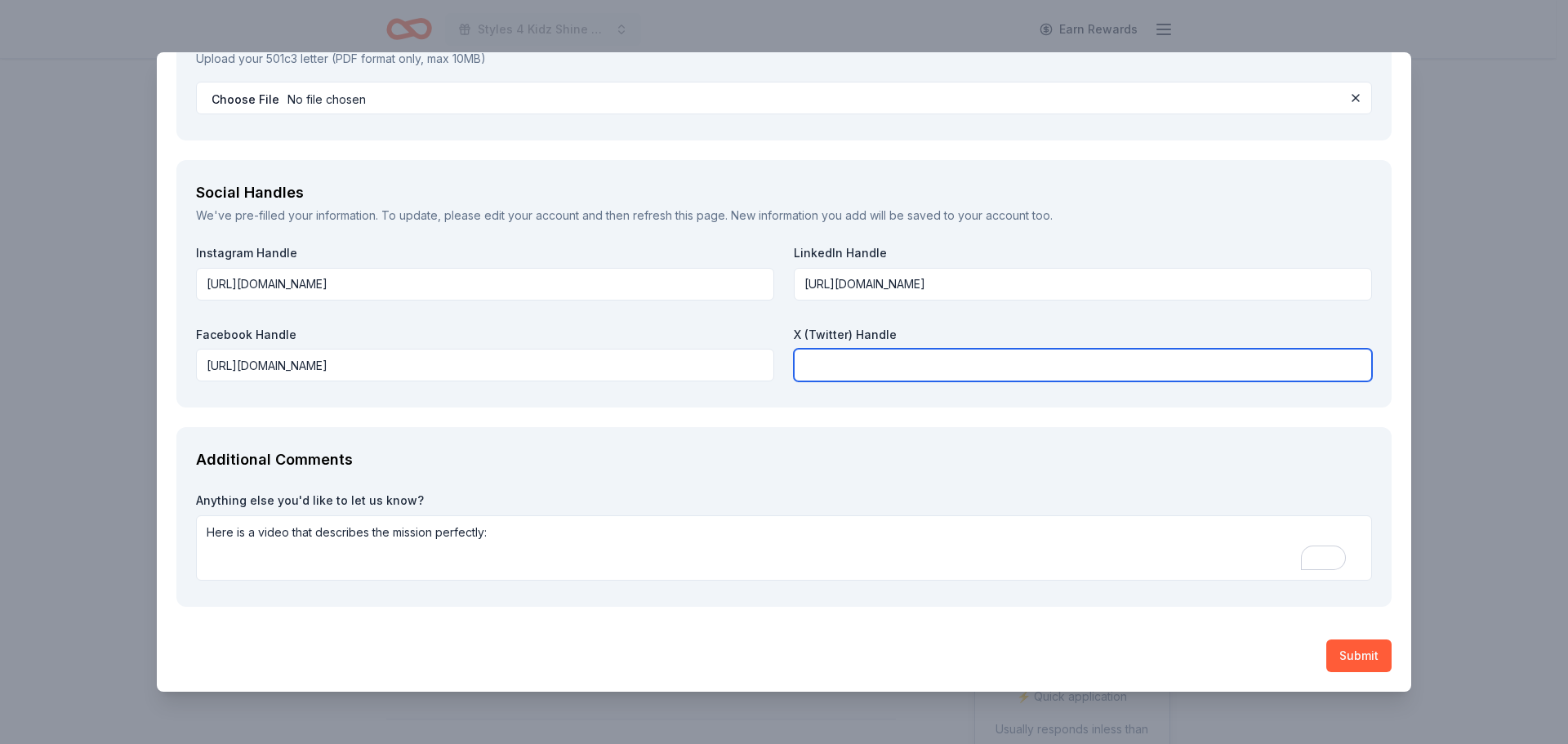
click at [917, 360] on input "text" at bounding box center [1082, 364] width 579 height 32
